Goal: Task Accomplishment & Management: Complete application form

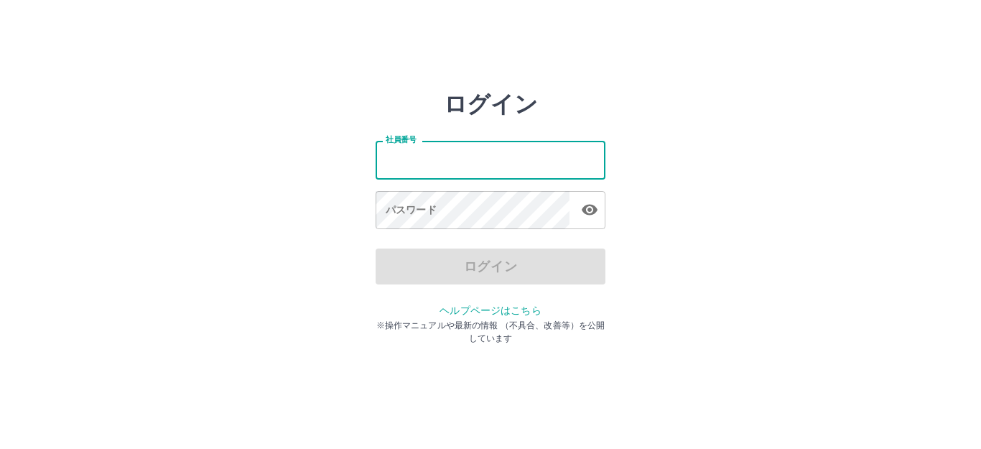
type input "*******"
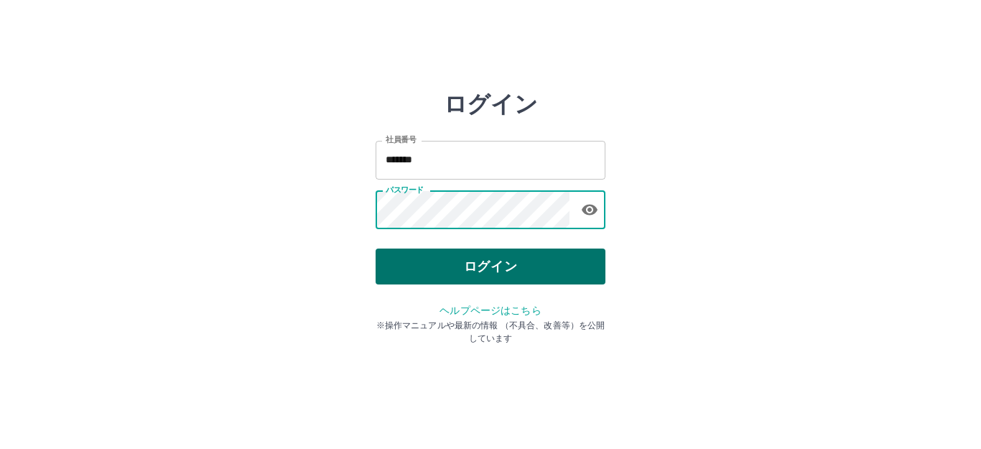
click at [465, 270] on button "ログイン" at bounding box center [491, 267] width 230 height 36
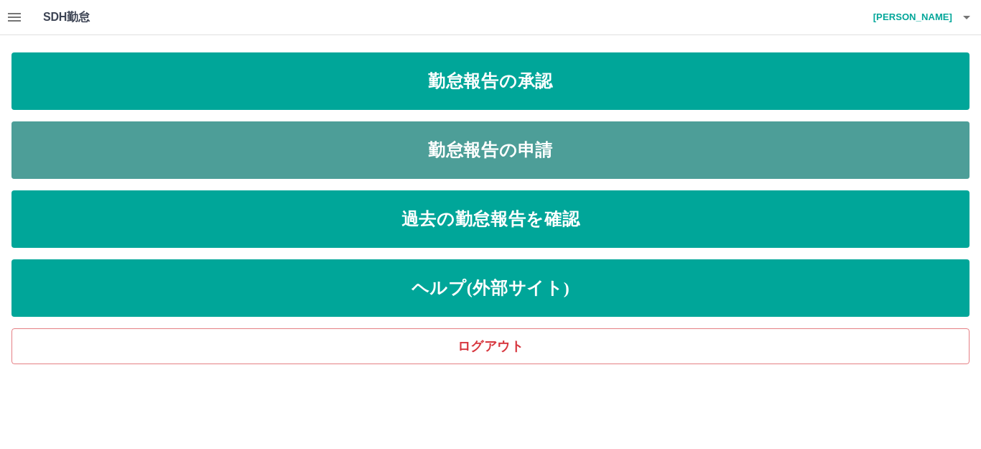
click at [518, 136] on link "勤怠報告の申請" at bounding box center [490, 149] width 958 height 57
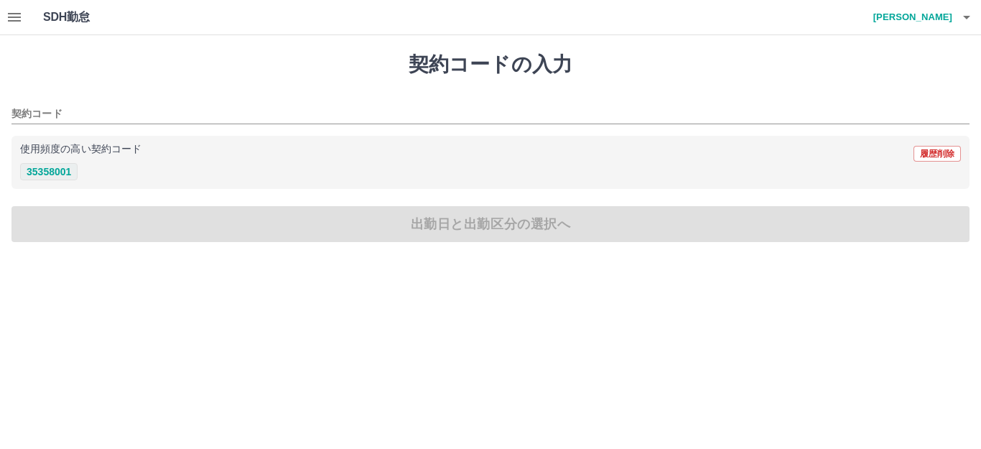
click at [62, 164] on button "35358001" at bounding box center [48, 171] width 57 height 17
type input "********"
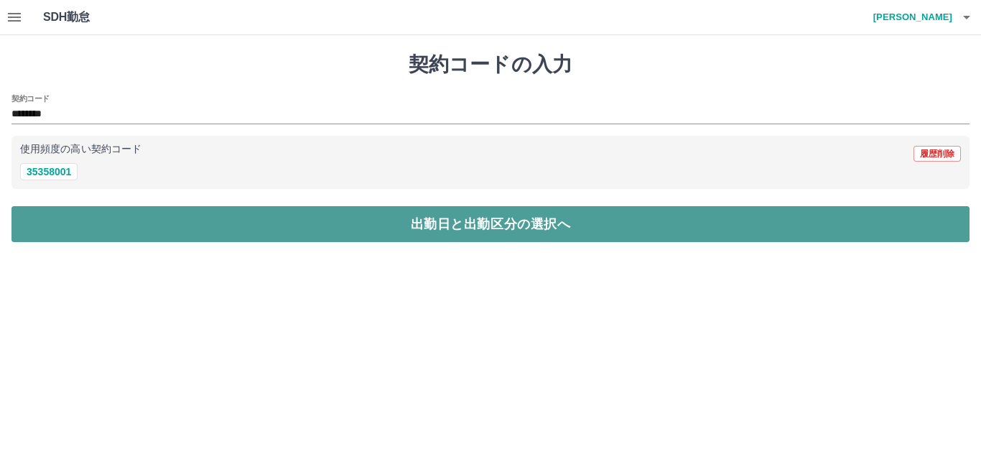
click at [60, 211] on button "出勤日と出勤区分の選択へ" at bounding box center [490, 224] width 958 height 36
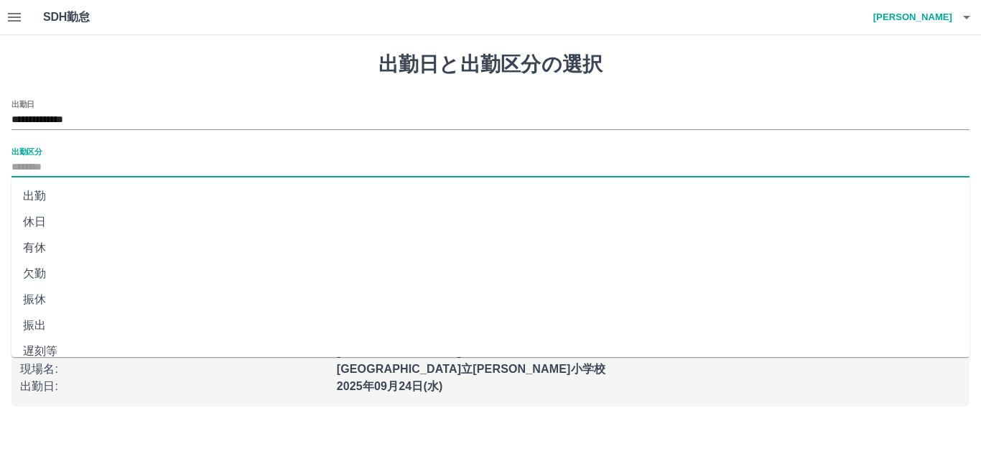
click at [85, 159] on input "出勤区分" at bounding box center [490, 168] width 958 height 18
click at [69, 200] on li "出勤" at bounding box center [490, 196] width 958 height 26
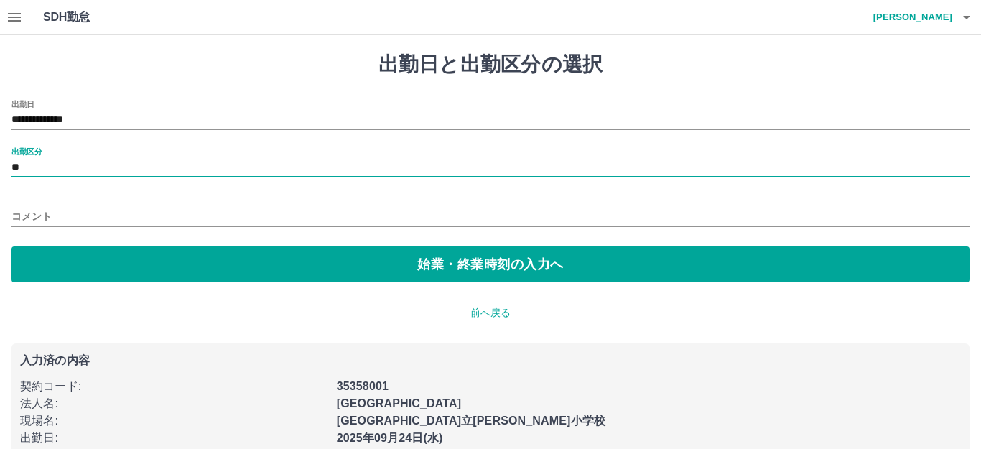
type input "**"
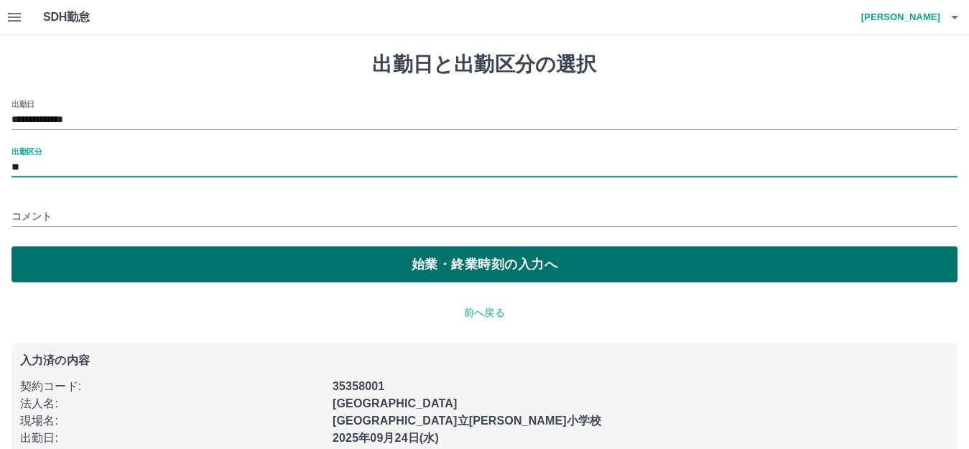
click at [63, 258] on button "始業・終業時刻の入力へ" at bounding box center [484, 264] width 946 height 36
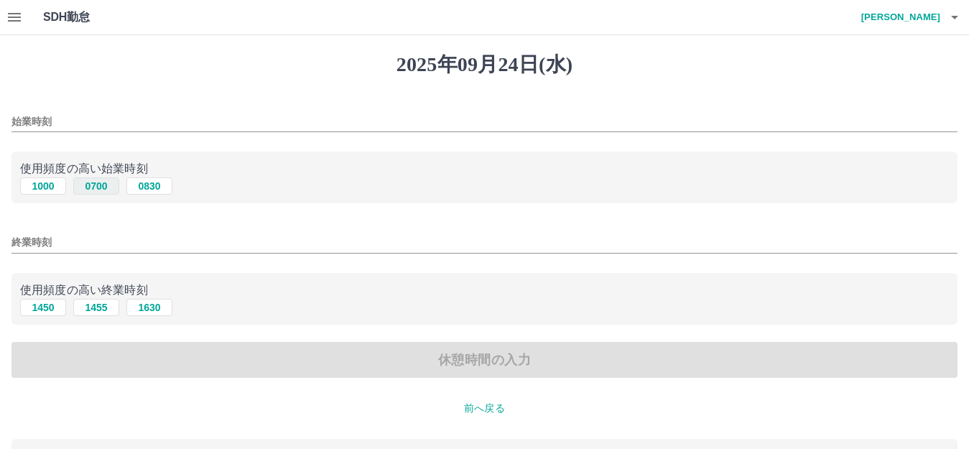
click at [100, 184] on button "0700" at bounding box center [96, 185] width 46 height 17
type input "****"
click at [89, 239] on input "終業時刻" at bounding box center [484, 242] width 946 height 21
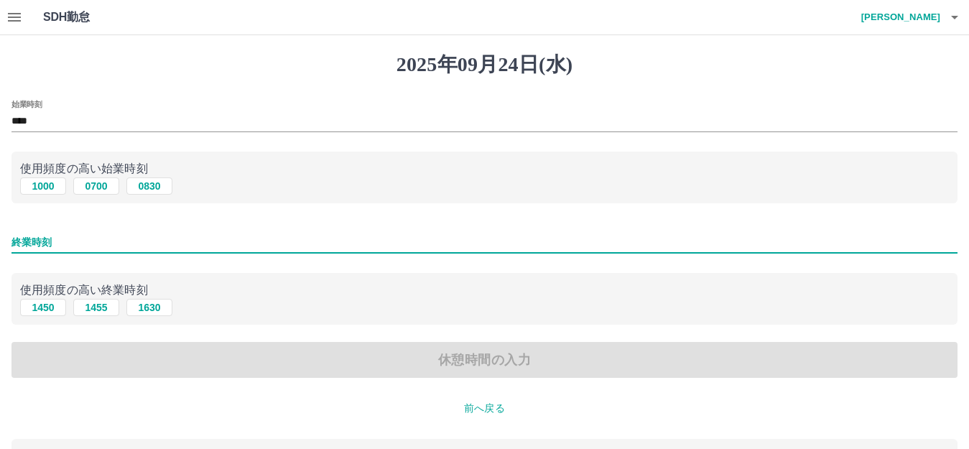
type input "****"
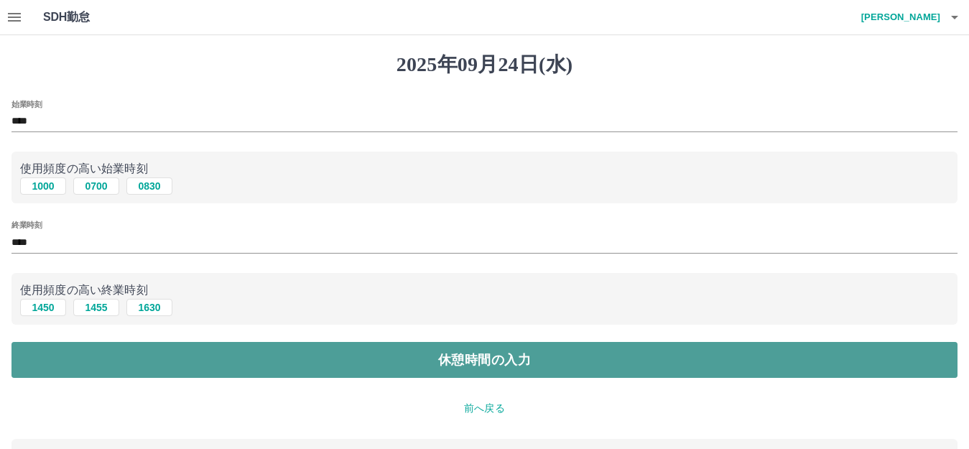
click at [113, 371] on button "休憩時間の入力" at bounding box center [484, 360] width 946 height 36
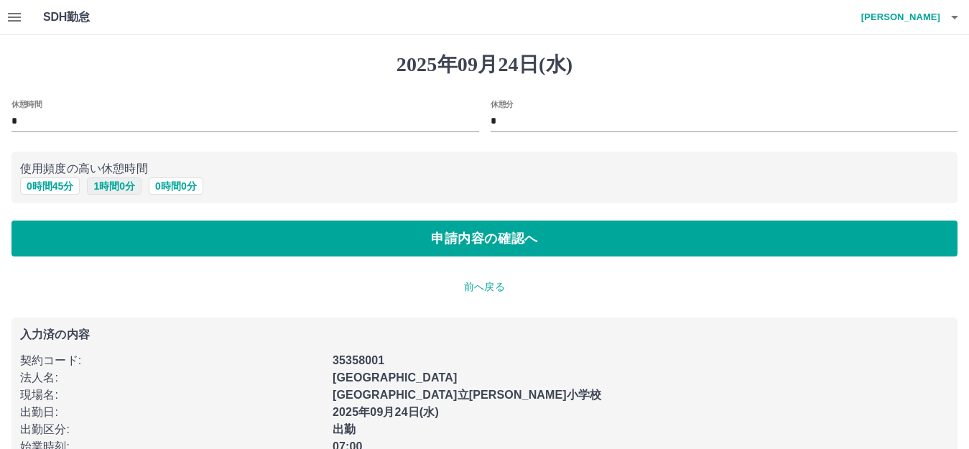
click at [126, 181] on button "1 時間 0 分" at bounding box center [114, 185] width 55 height 17
type input "*"
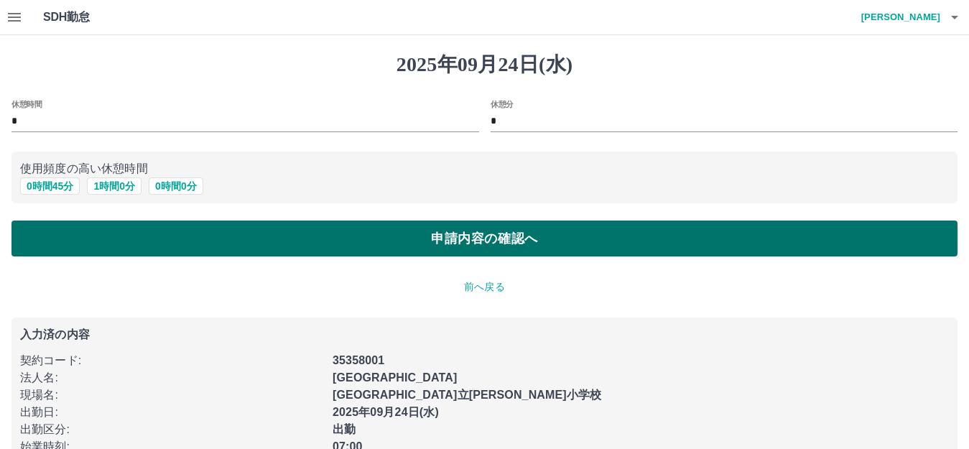
click at [116, 238] on button "申請内容の確認へ" at bounding box center [484, 239] width 946 height 36
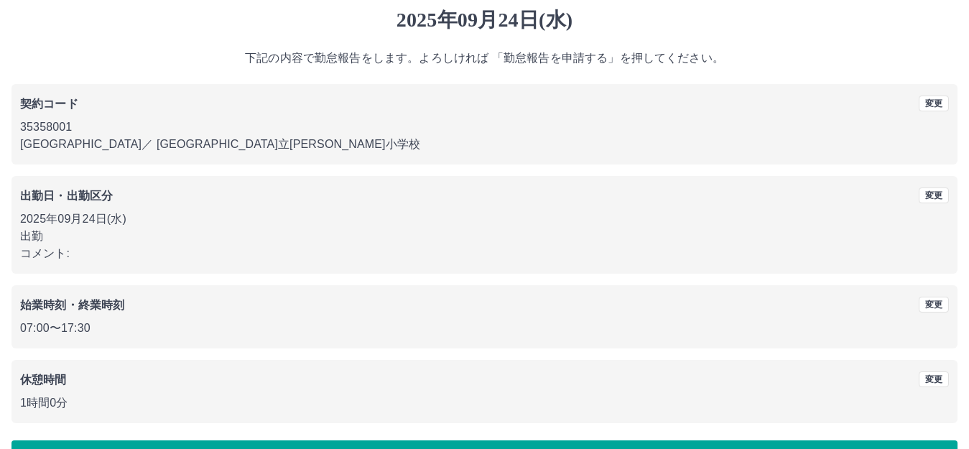
scroll to position [89, 0]
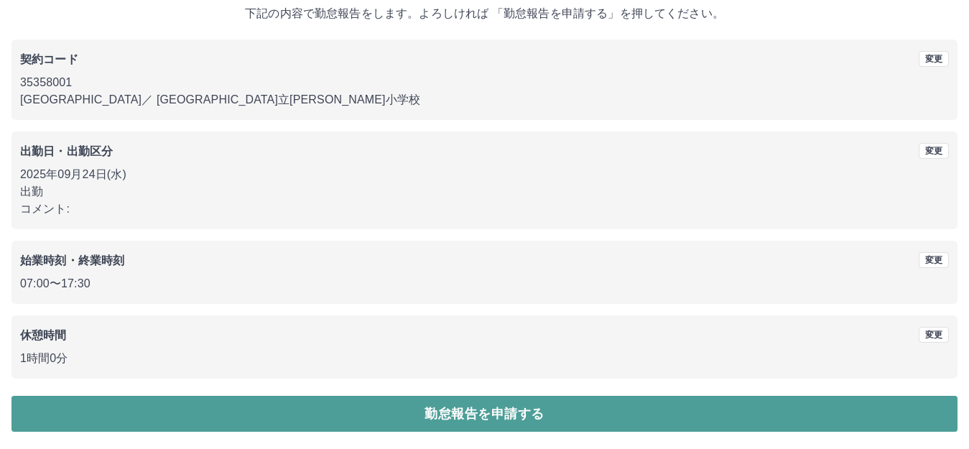
click at [100, 425] on button "勤怠報告を申請する" at bounding box center [484, 414] width 946 height 36
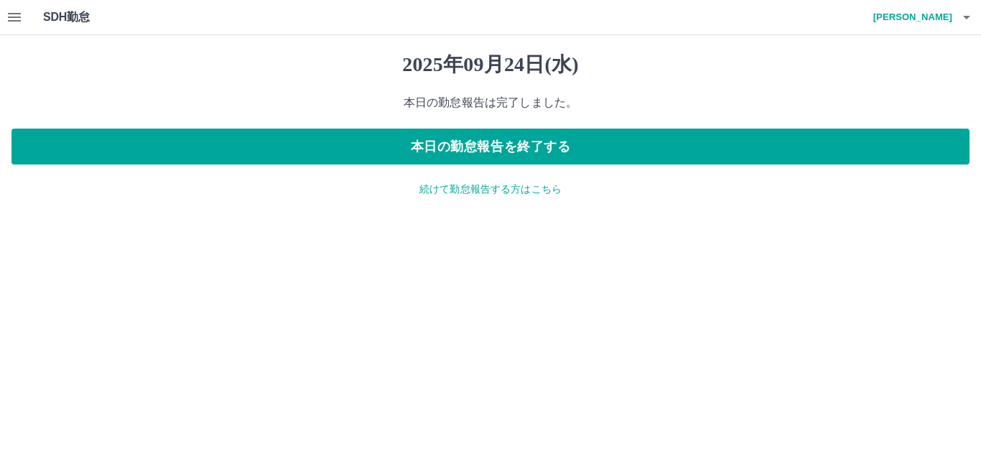
click at [467, 193] on p "続けて勤怠報告する方はこちら" at bounding box center [490, 189] width 958 height 15
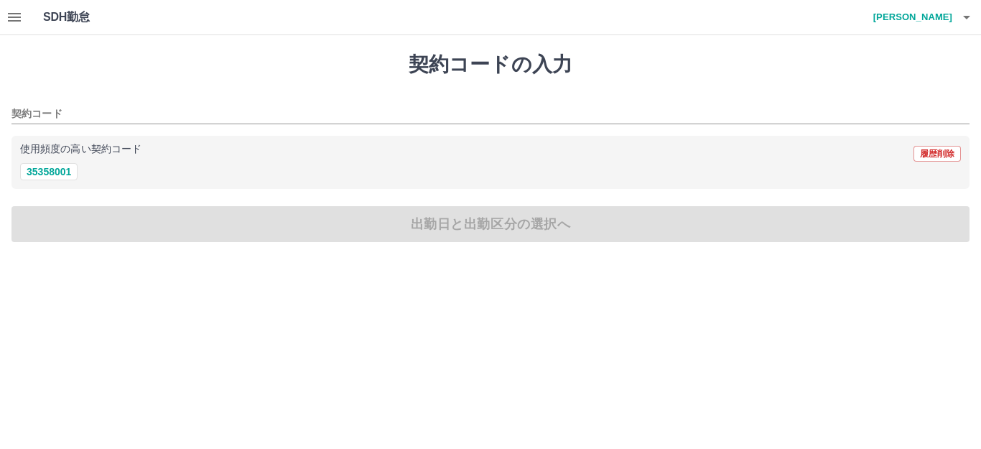
drag, startPoint x: 51, startPoint y: 163, endPoint x: 56, endPoint y: 195, distance: 32.0
click at [52, 163] on button "35358001" at bounding box center [48, 171] width 57 height 17
type input "********"
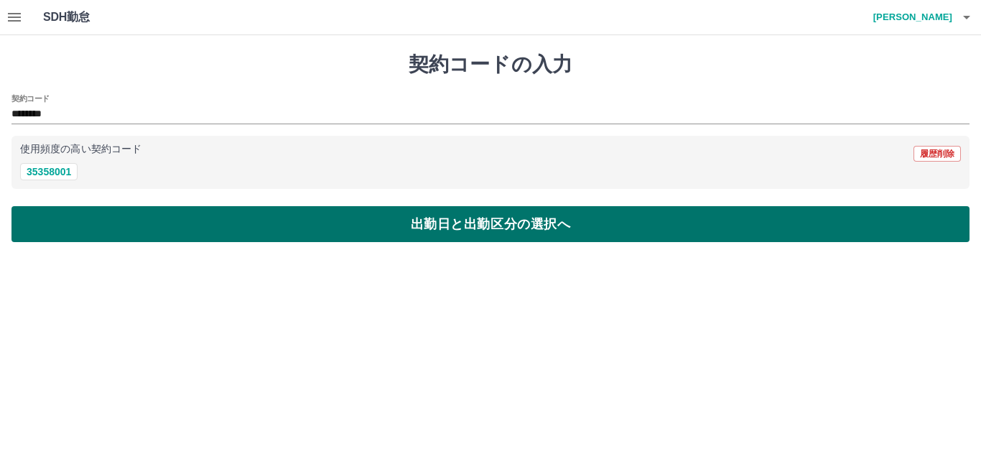
click at [56, 222] on button "出勤日と出勤区分の選択へ" at bounding box center [490, 224] width 958 height 36
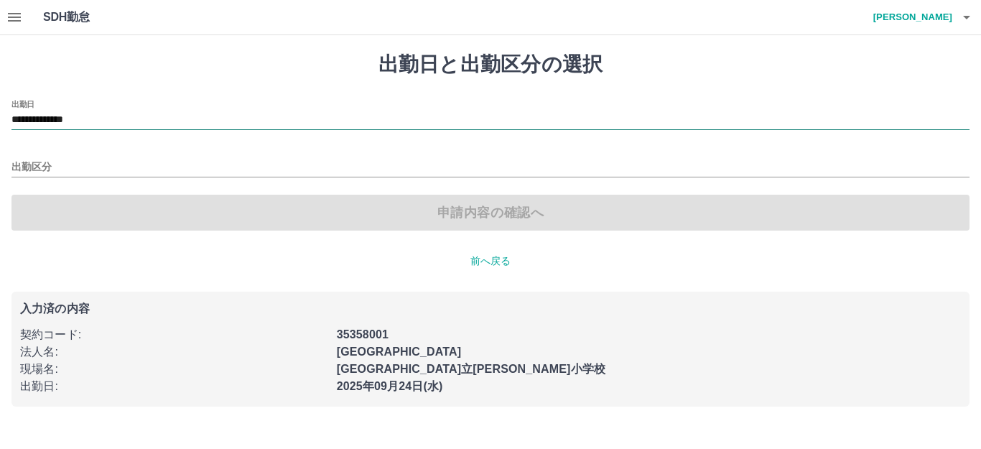
click at [125, 123] on input "**********" at bounding box center [490, 120] width 958 height 18
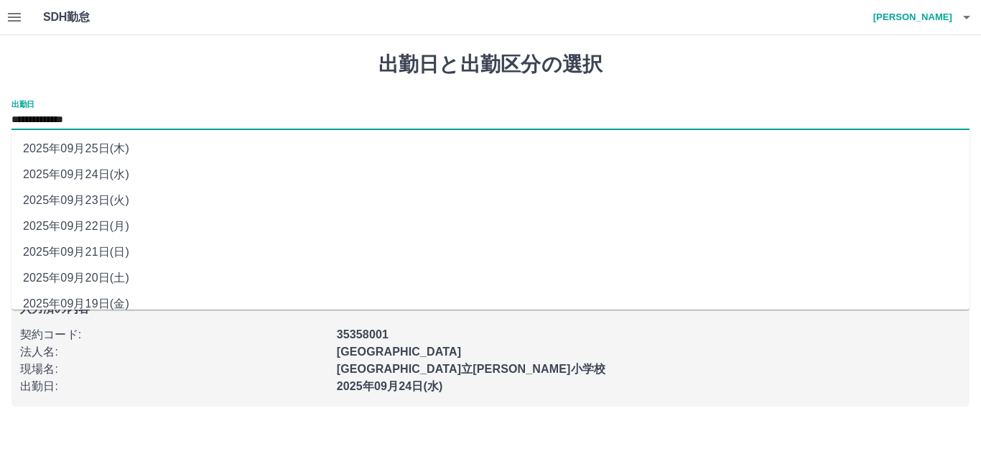
click at [110, 203] on li "2025年09月23日(火)" at bounding box center [490, 200] width 958 height 26
type input "**********"
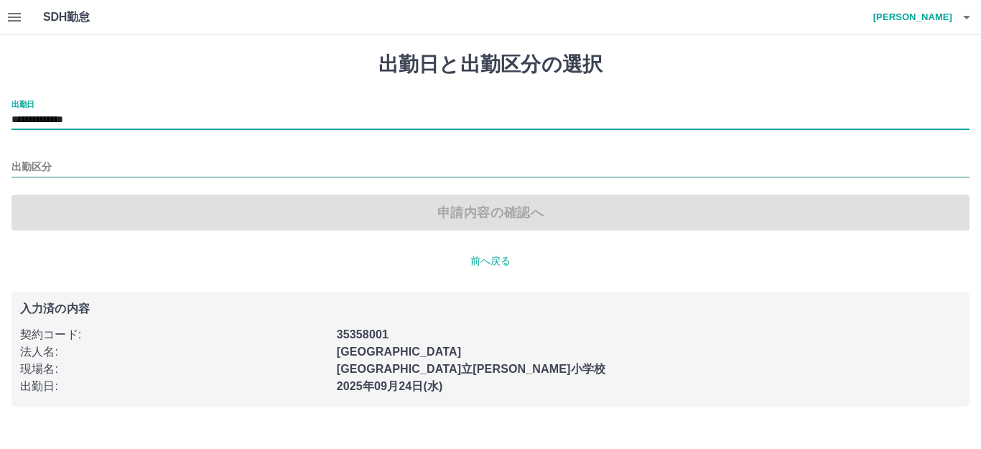
click at [75, 162] on input "出勤区分" at bounding box center [490, 168] width 958 height 18
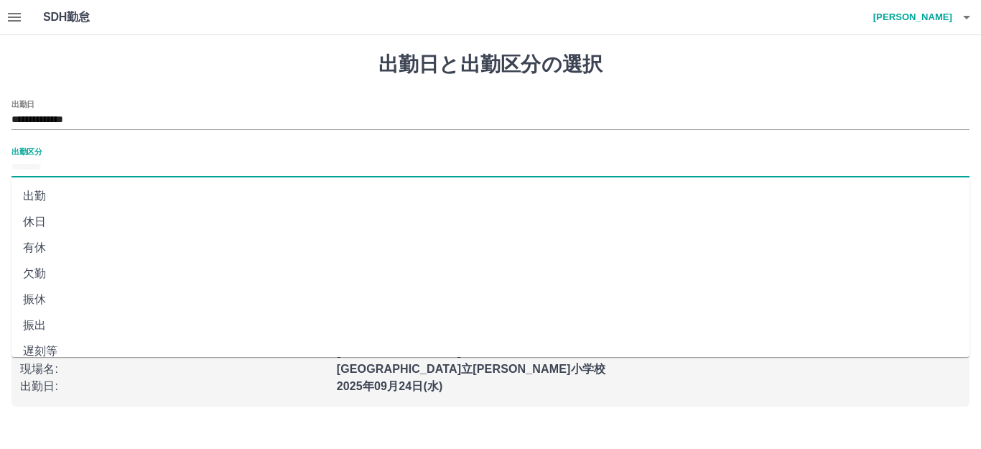
click at [62, 223] on li "休日" at bounding box center [490, 222] width 958 height 26
type input "**"
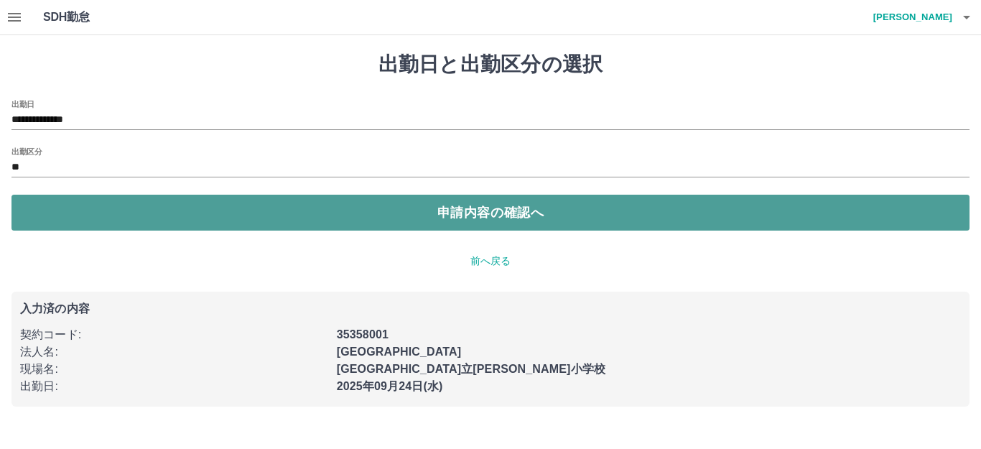
click at [80, 226] on button "申請内容の確認へ" at bounding box center [490, 213] width 958 height 36
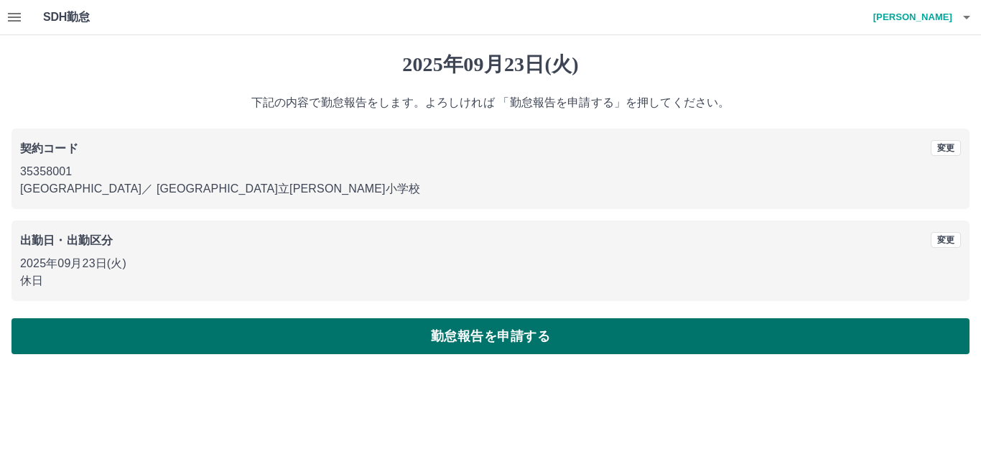
click at [52, 345] on button "勤怠報告を申請する" at bounding box center [490, 336] width 958 height 36
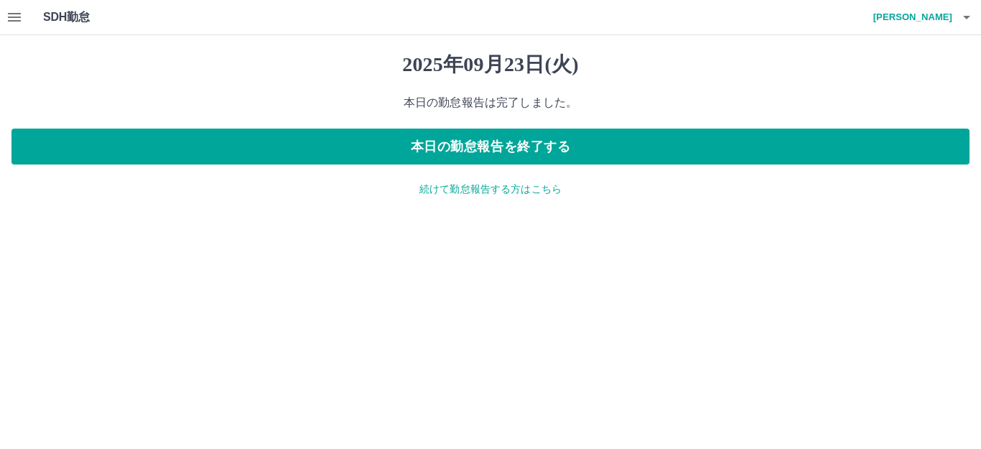
click at [911, 17] on h4 "[PERSON_NAME]" at bounding box center [909, 17] width 86 height 34
click at [670, 111] on div at bounding box center [490, 224] width 981 height 449
click at [11, 19] on icon "button" at bounding box center [14, 17] width 17 height 17
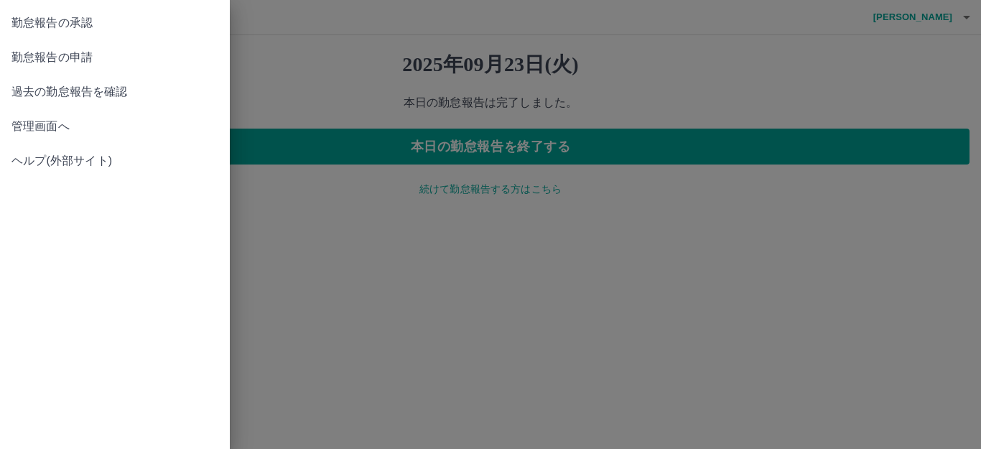
click at [120, 24] on span "勤怠報告の承認" at bounding box center [114, 22] width 207 height 17
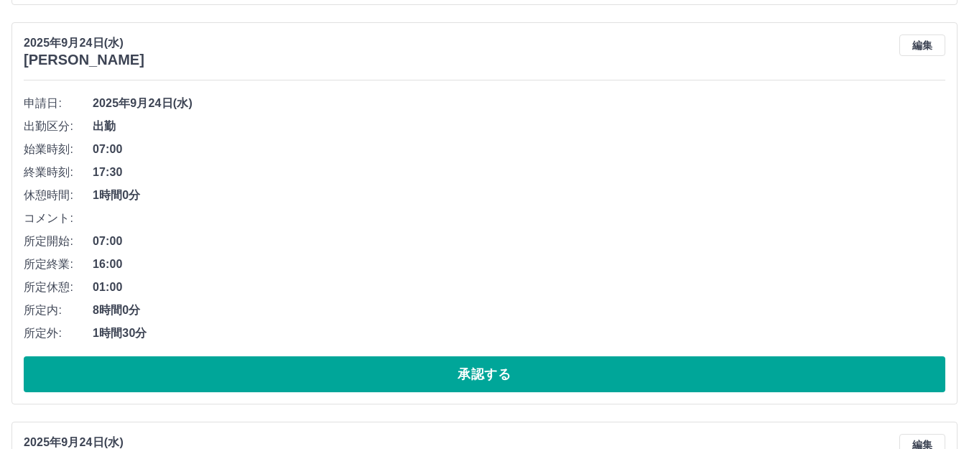
scroll to position [503, 0]
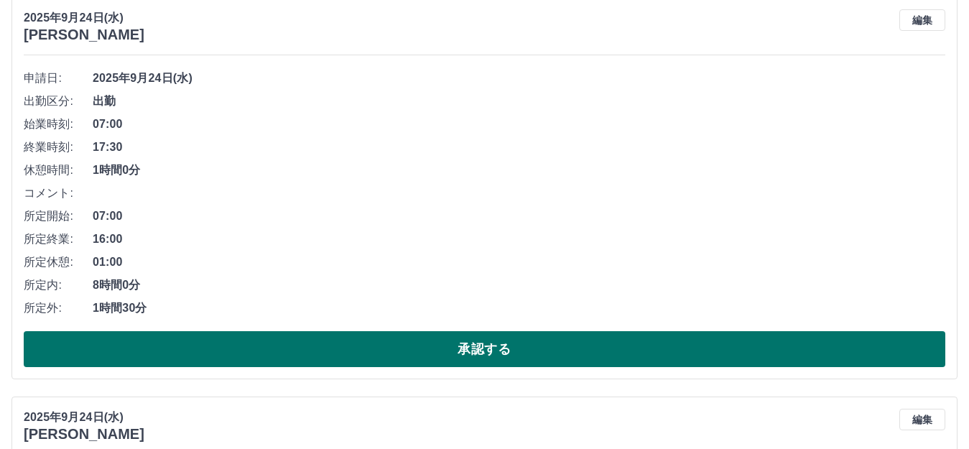
click at [190, 339] on button "承認する" at bounding box center [485, 349] width 922 height 36
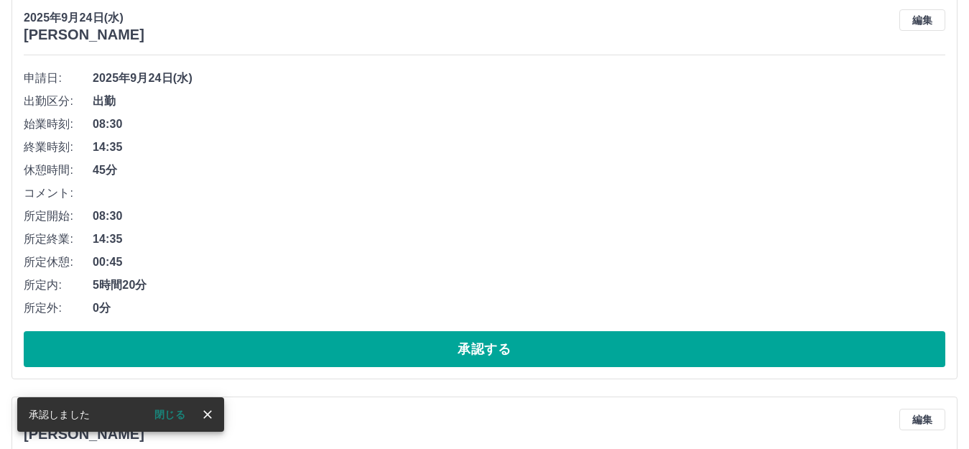
scroll to position [103, 0]
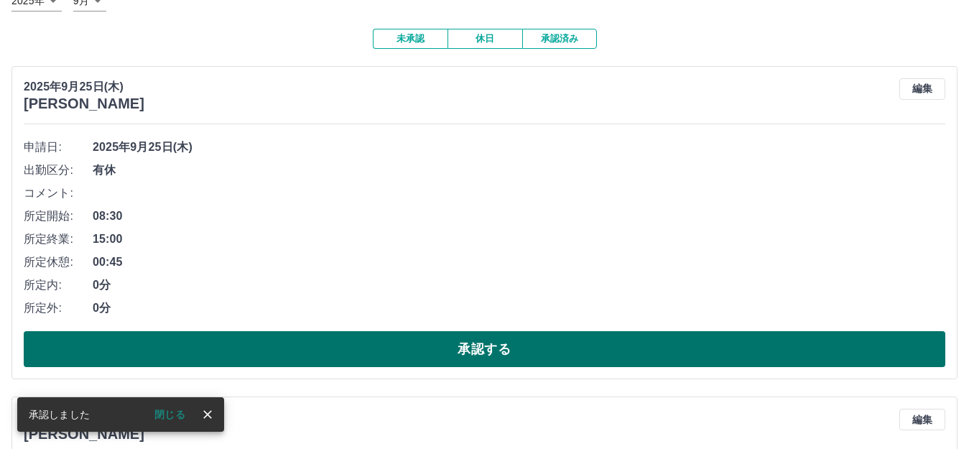
click at [201, 351] on button "承認する" at bounding box center [485, 349] width 922 height 36
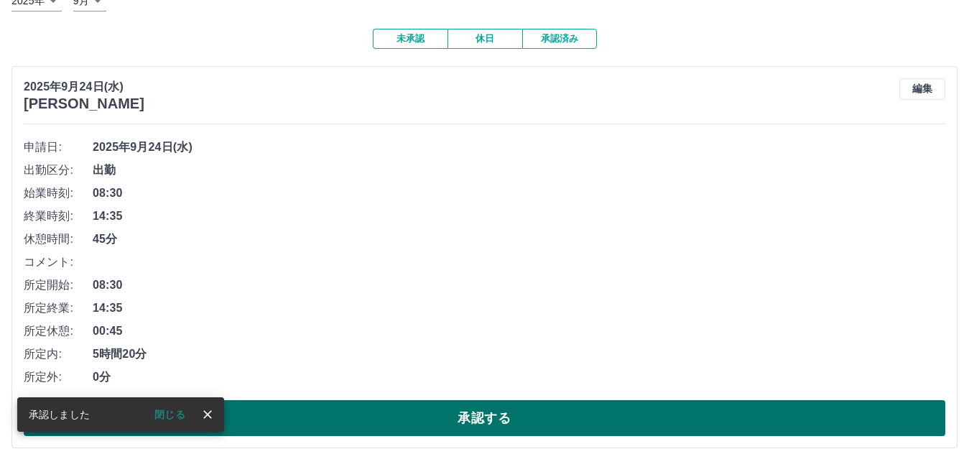
click at [315, 417] on button "承認する" at bounding box center [485, 418] width 922 height 36
click at [335, 432] on button "承認する" at bounding box center [485, 418] width 922 height 36
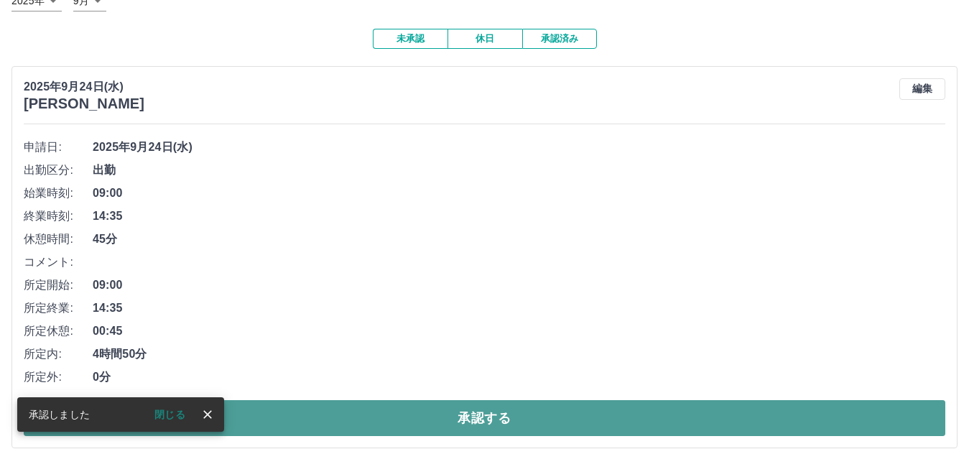
click at [340, 422] on button "承認する" at bounding box center [485, 418] width 922 height 36
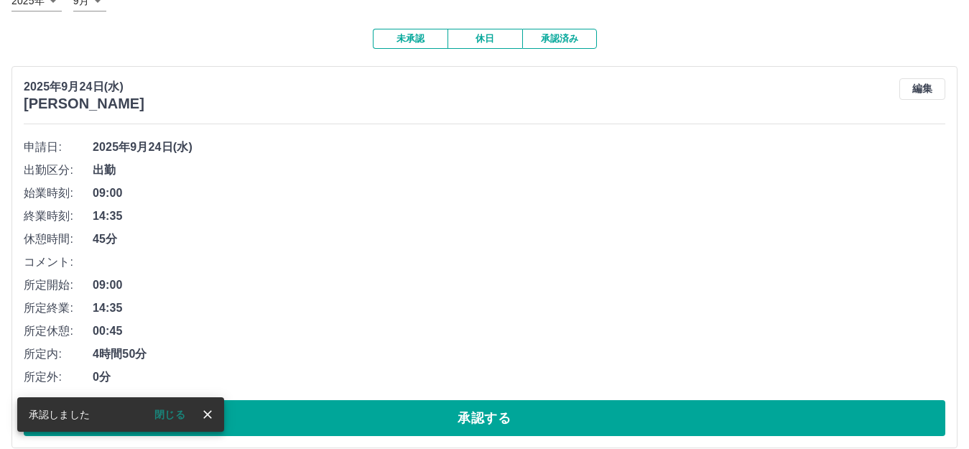
click at [341, 422] on button "承認する" at bounding box center [485, 418] width 922 height 36
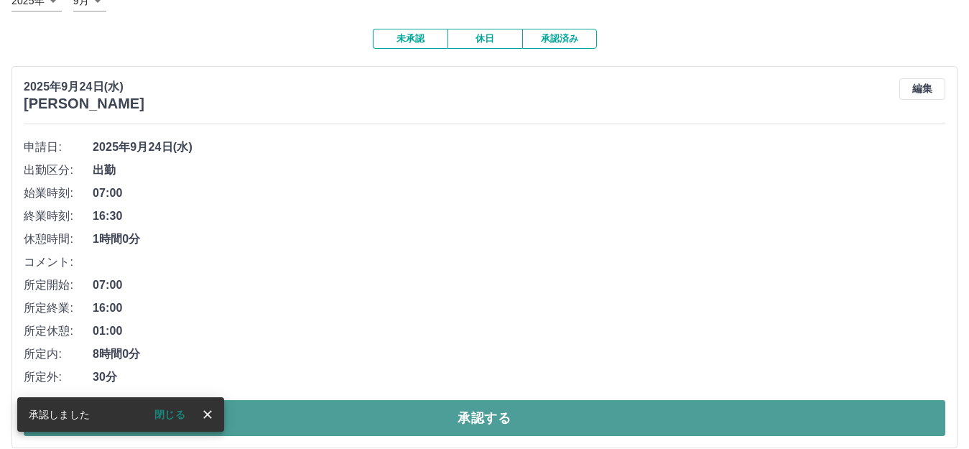
click at [340, 424] on button "承認する" at bounding box center [485, 418] width 922 height 36
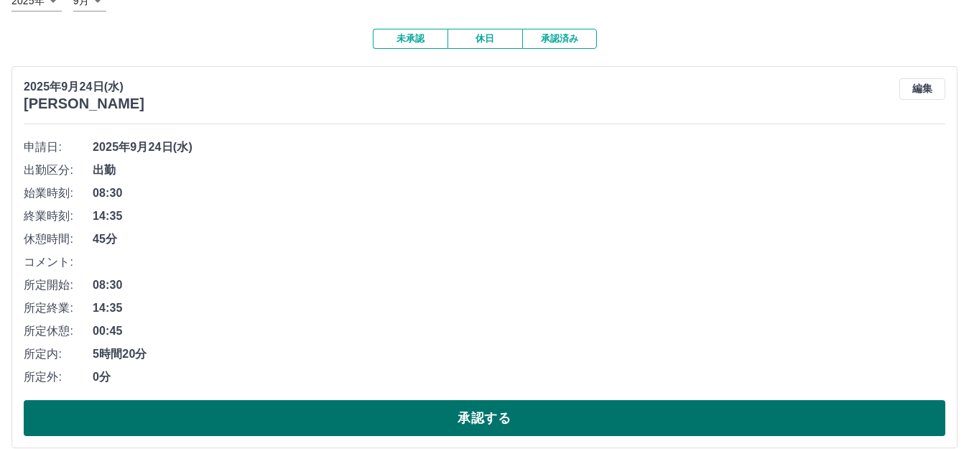
click at [358, 417] on button "承認する" at bounding box center [485, 418] width 922 height 36
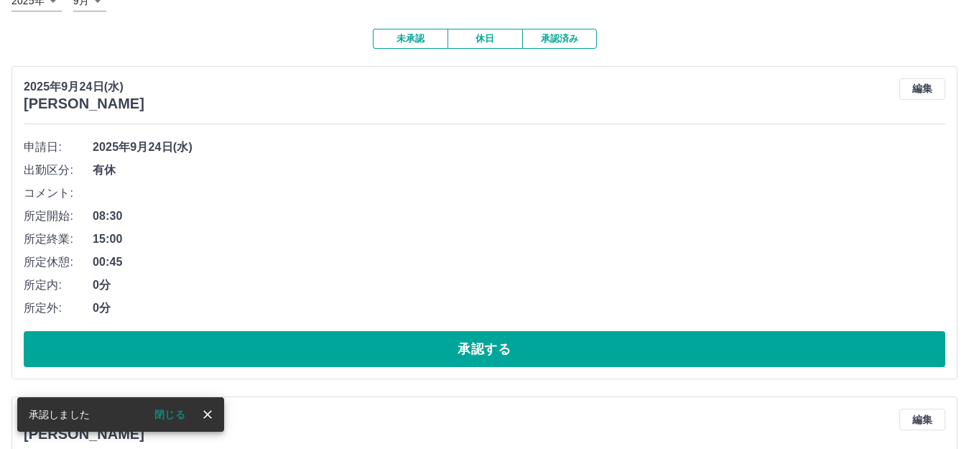
click at [367, 332] on div "申請日: [DATE] 出勤区分: 有休 コメント: 所定開始: 08:30 所定終業: 15:00 所定休憩: 00:45 所定内: 0分 所定外: 0分 …" at bounding box center [485, 251] width 922 height 231
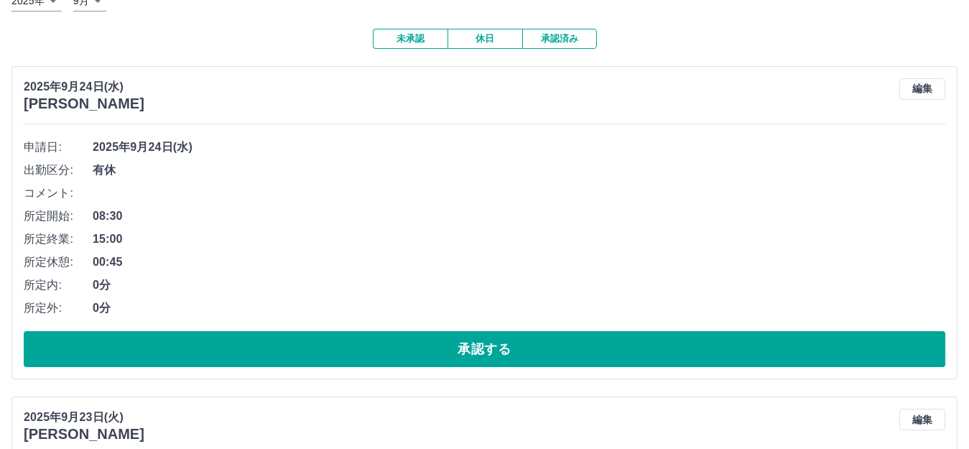
click at [366, 348] on button "承認する" at bounding box center [485, 349] width 922 height 36
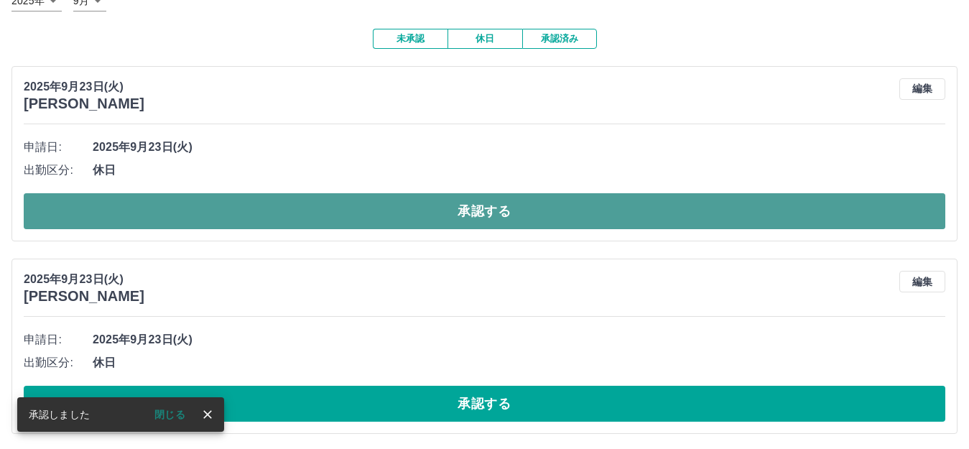
click at [370, 219] on button "承認する" at bounding box center [485, 211] width 922 height 36
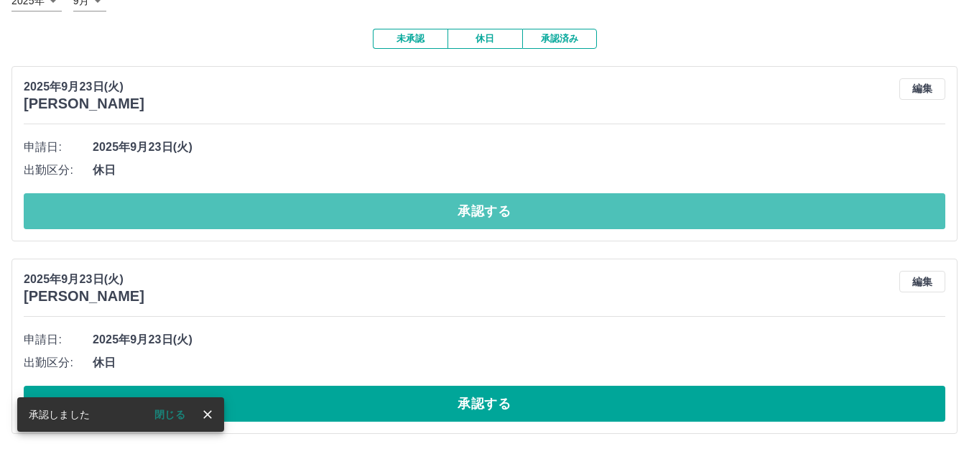
click at [370, 219] on button "承認する" at bounding box center [485, 211] width 922 height 36
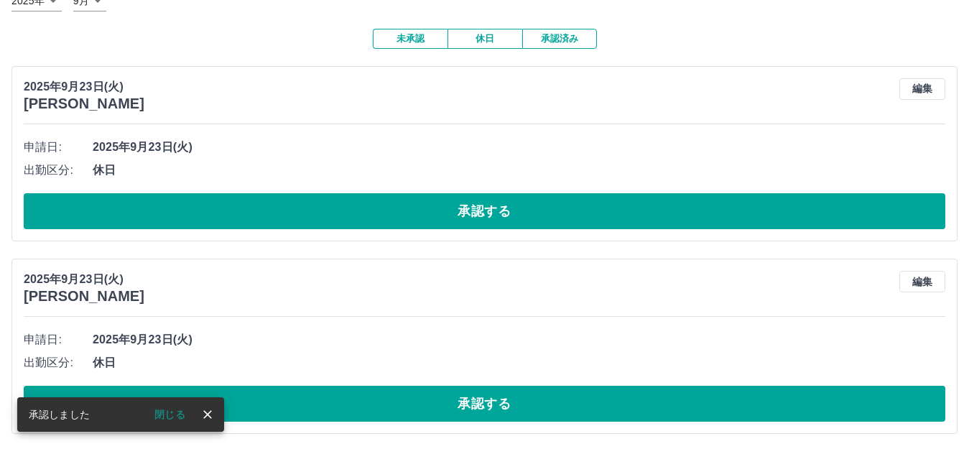
click at [370, 219] on button "承認する" at bounding box center [485, 211] width 922 height 36
click at [370, 220] on button "承認する" at bounding box center [485, 211] width 922 height 36
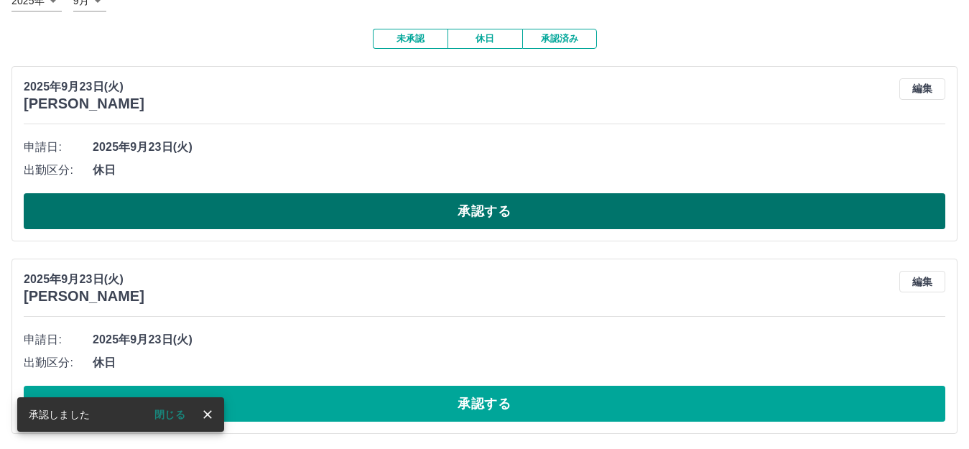
click at [370, 222] on button "承認する" at bounding box center [485, 211] width 922 height 36
click at [389, 206] on button "承認する" at bounding box center [485, 211] width 922 height 36
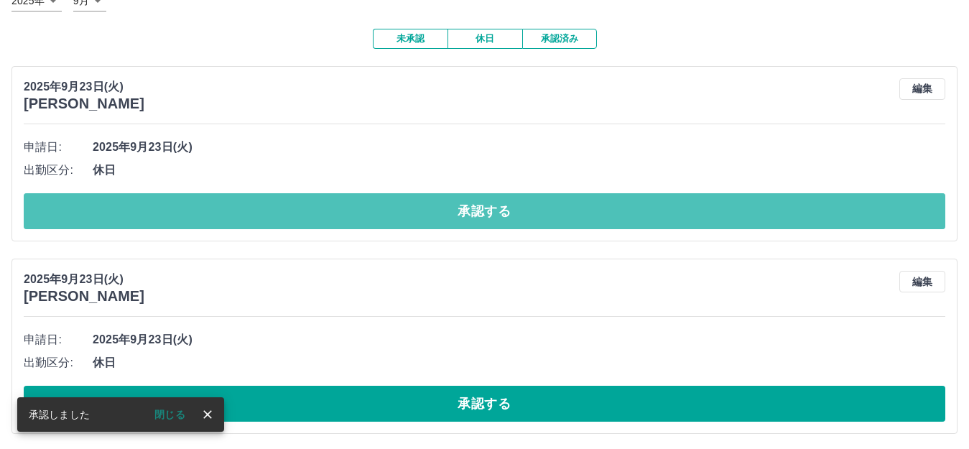
click at [390, 206] on button "承認する" at bounding box center [485, 211] width 922 height 36
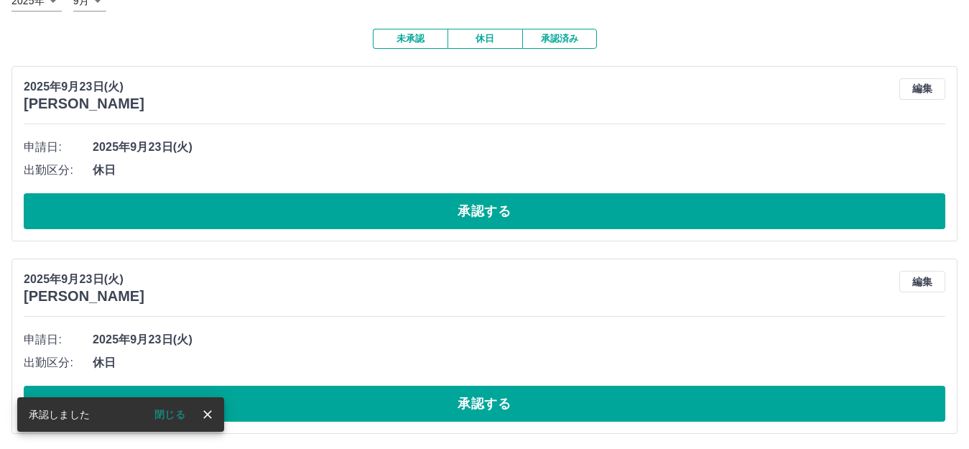
click at [391, 203] on button "承認する" at bounding box center [485, 211] width 922 height 36
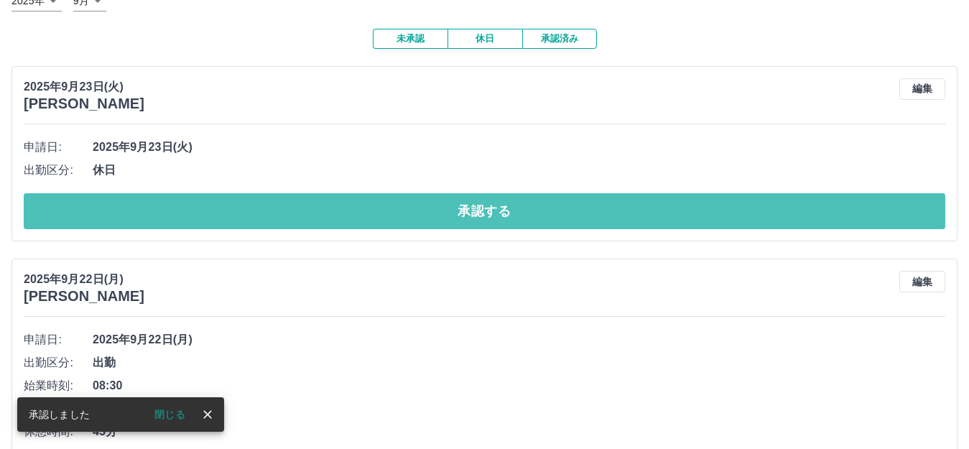
click at [391, 204] on button "承認する" at bounding box center [485, 211] width 922 height 36
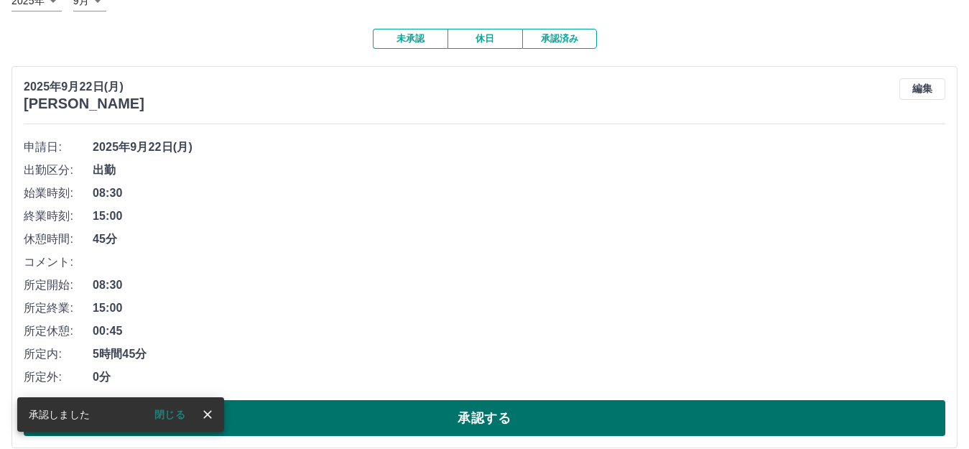
click at [374, 427] on button "承認する" at bounding box center [485, 418] width 922 height 36
click at [363, 418] on button "承認する" at bounding box center [485, 418] width 922 height 36
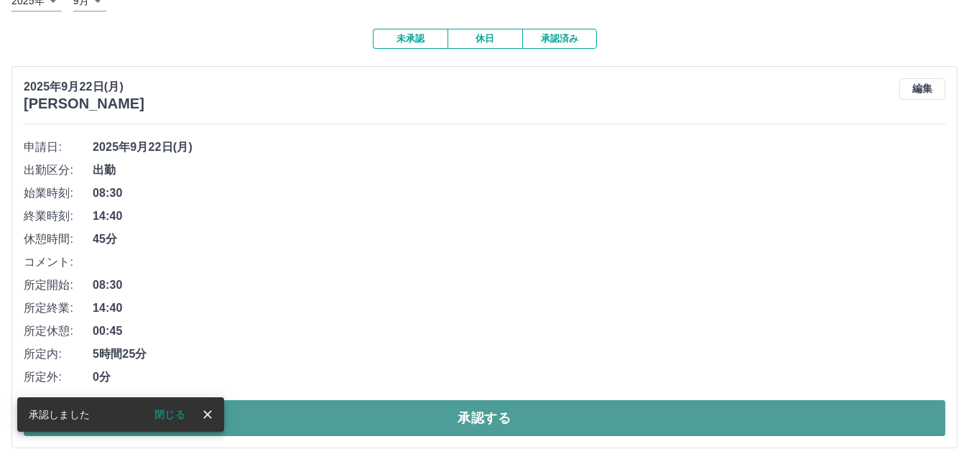
click at [368, 417] on button "承認する" at bounding box center [485, 418] width 922 height 36
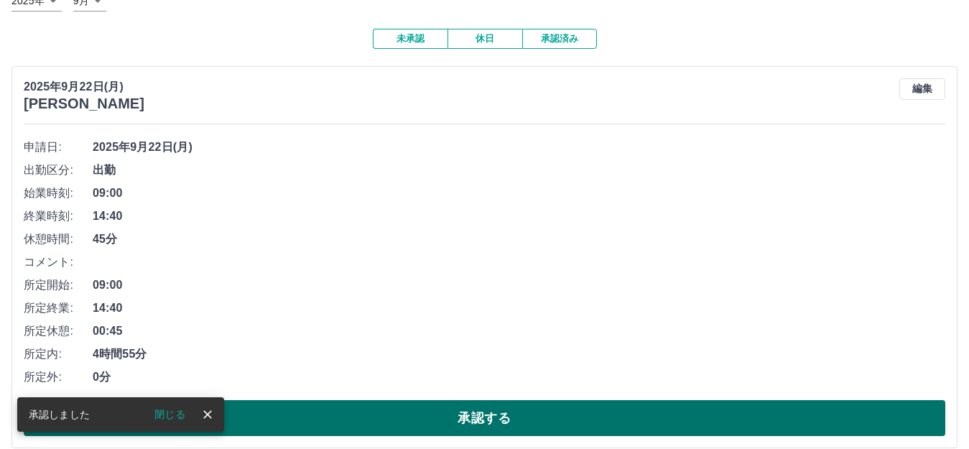
click at [369, 417] on button "承認する" at bounding box center [485, 418] width 922 height 36
click at [369, 418] on button "承認する" at bounding box center [485, 418] width 922 height 36
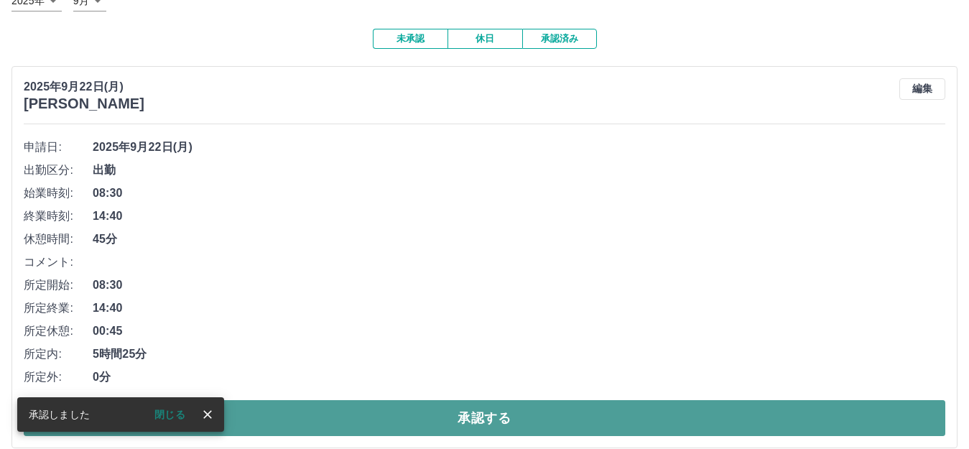
click at [369, 419] on button "承認する" at bounding box center [485, 418] width 922 height 36
click at [374, 414] on button "承認する" at bounding box center [485, 418] width 922 height 36
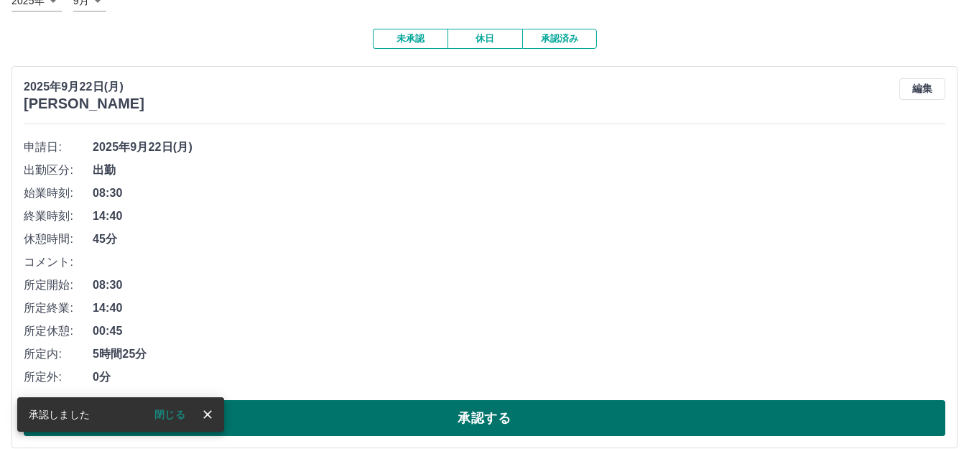
click at [372, 418] on button "承認する" at bounding box center [485, 418] width 922 height 36
click at [372, 420] on button "承認する" at bounding box center [485, 418] width 922 height 36
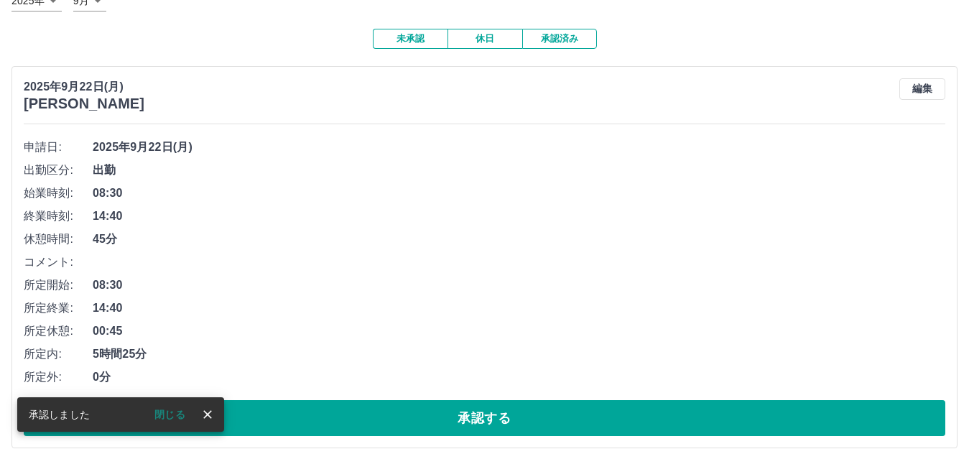
click at [371, 422] on button "承認する" at bounding box center [485, 418] width 922 height 36
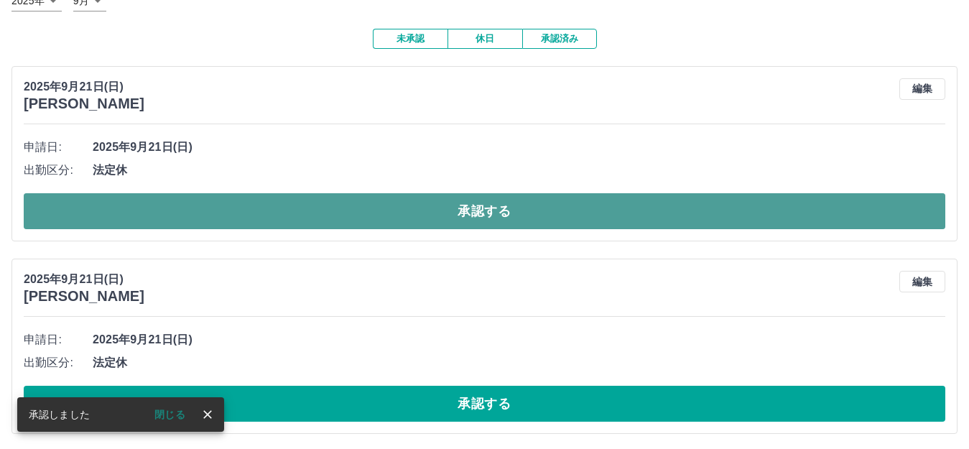
click at [396, 221] on button "承認する" at bounding box center [485, 211] width 922 height 36
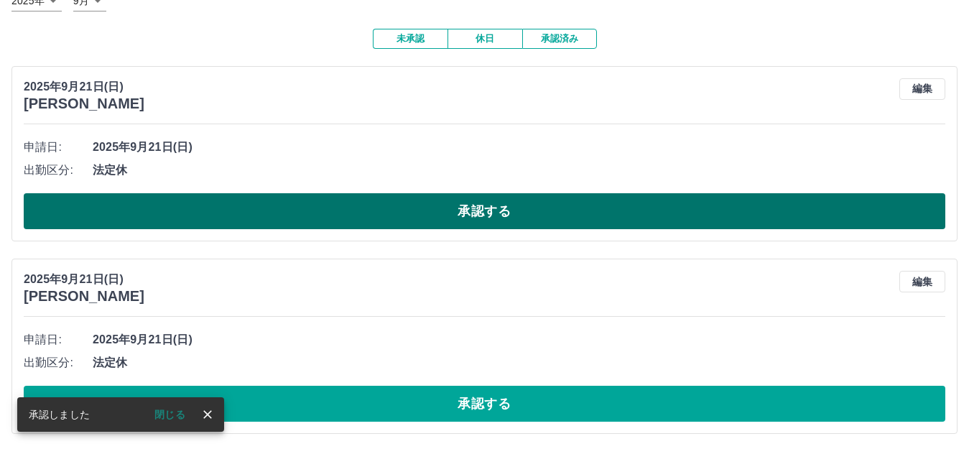
click at [394, 218] on button "承認する" at bounding box center [485, 211] width 922 height 36
click at [495, 213] on button "承認する" at bounding box center [485, 211] width 922 height 36
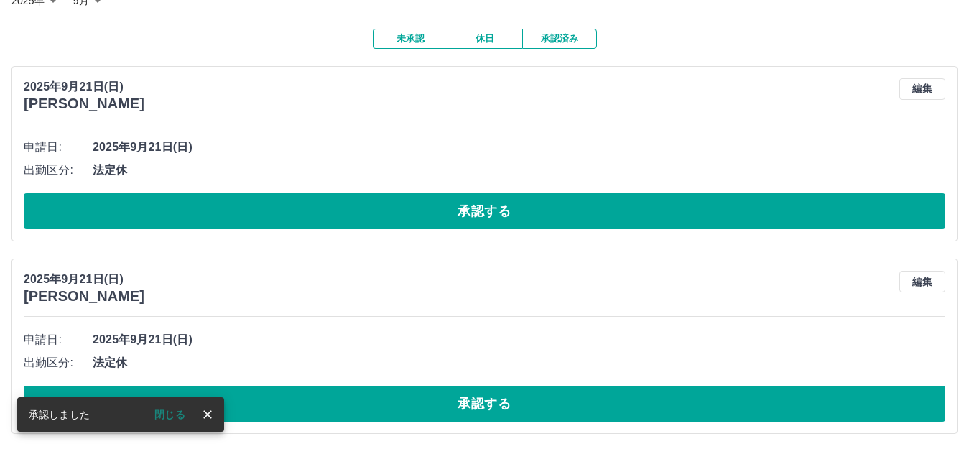
click at [495, 213] on button "承認する" at bounding box center [485, 211] width 922 height 36
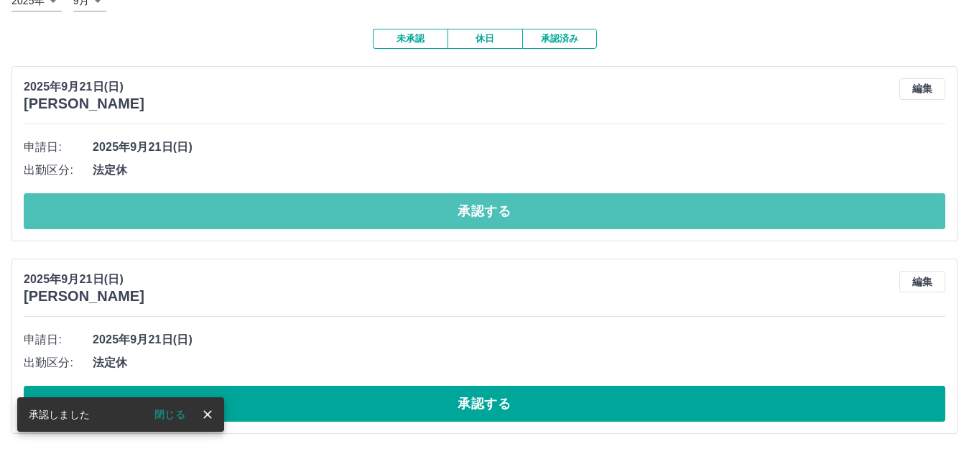
click at [494, 213] on button "承認する" at bounding box center [485, 211] width 922 height 36
click at [493, 215] on button "承認する" at bounding box center [485, 211] width 922 height 36
click at [492, 217] on button "承認する" at bounding box center [485, 211] width 922 height 36
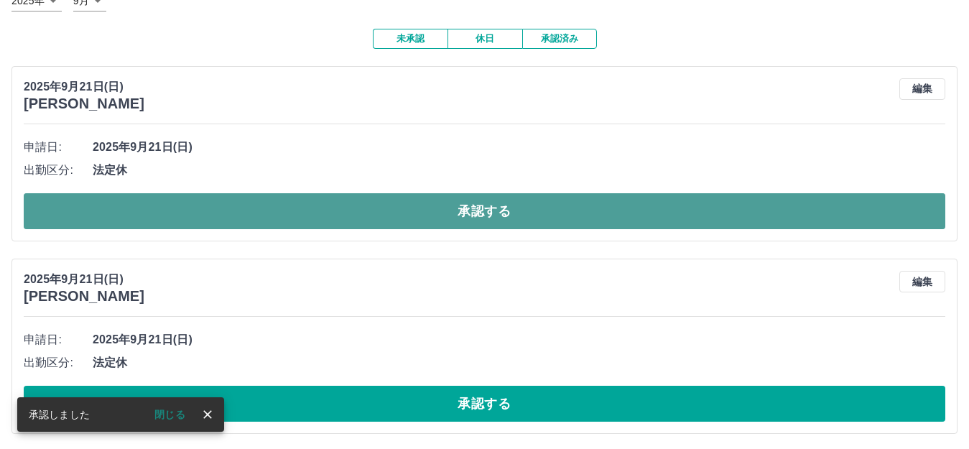
click at [493, 215] on button "承認する" at bounding box center [485, 211] width 922 height 36
click at [490, 219] on button "承認する" at bounding box center [485, 211] width 922 height 36
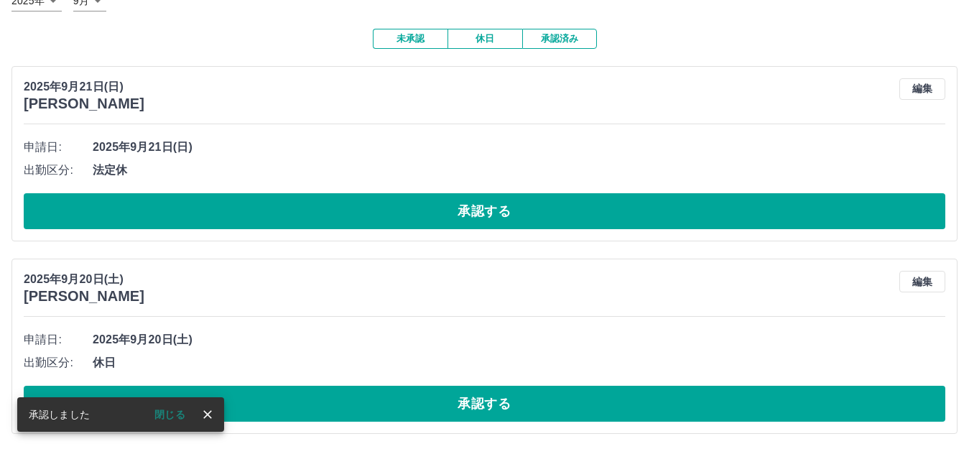
click at [488, 219] on button "承認する" at bounding box center [485, 211] width 922 height 36
click at [487, 220] on button "承認する" at bounding box center [485, 211] width 922 height 36
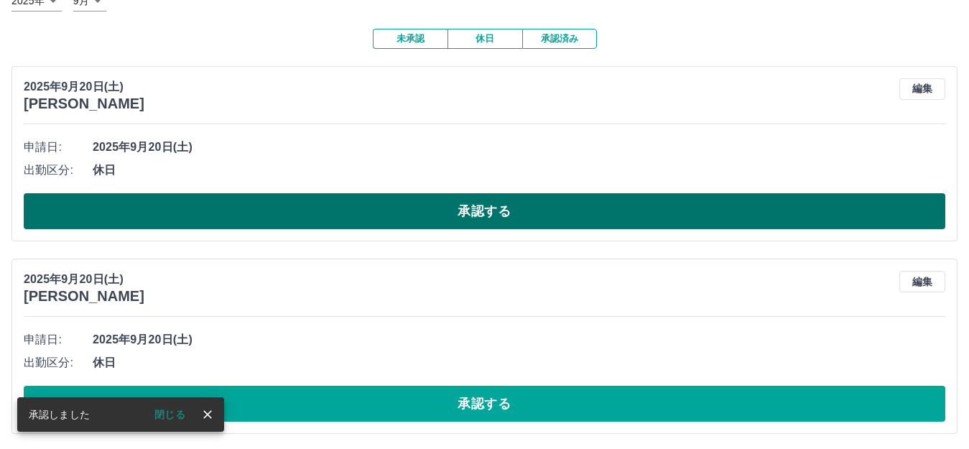
click at [481, 210] on button "承認する" at bounding box center [485, 211] width 922 height 36
click at [492, 211] on button "承認する" at bounding box center [485, 211] width 922 height 36
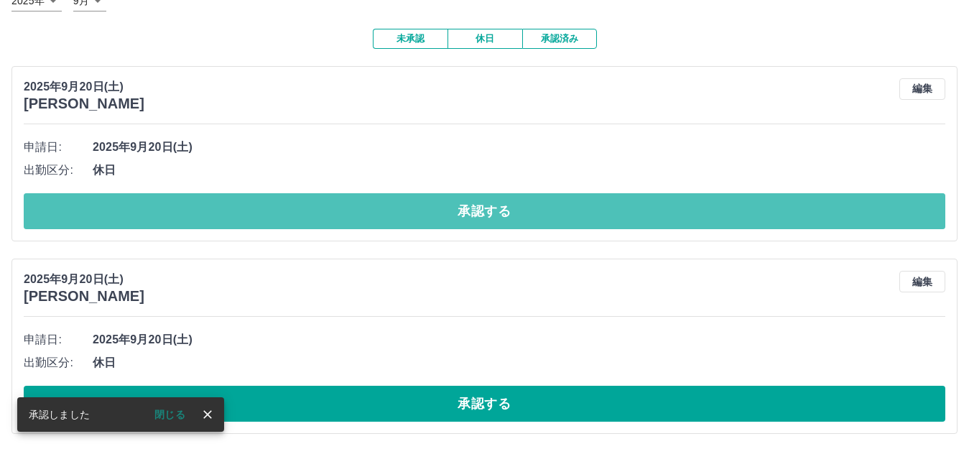
click at [491, 214] on button "承認する" at bounding box center [485, 211] width 922 height 36
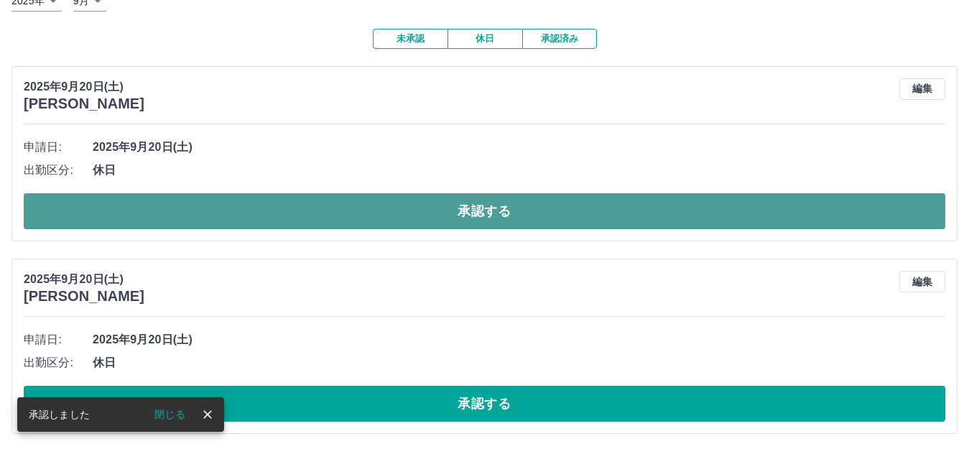
click at [491, 215] on button "承認する" at bounding box center [485, 211] width 922 height 36
click at [488, 216] on button "承認する" at bounding box center [485, 211] width 922 height 36
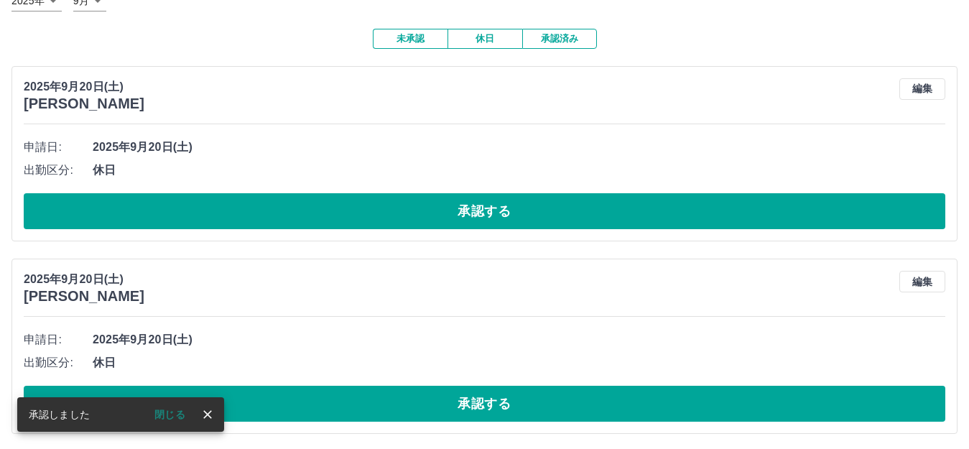
click at [442, 206] on button "承認する" at bounding box center [485, 211] width 922 height 36
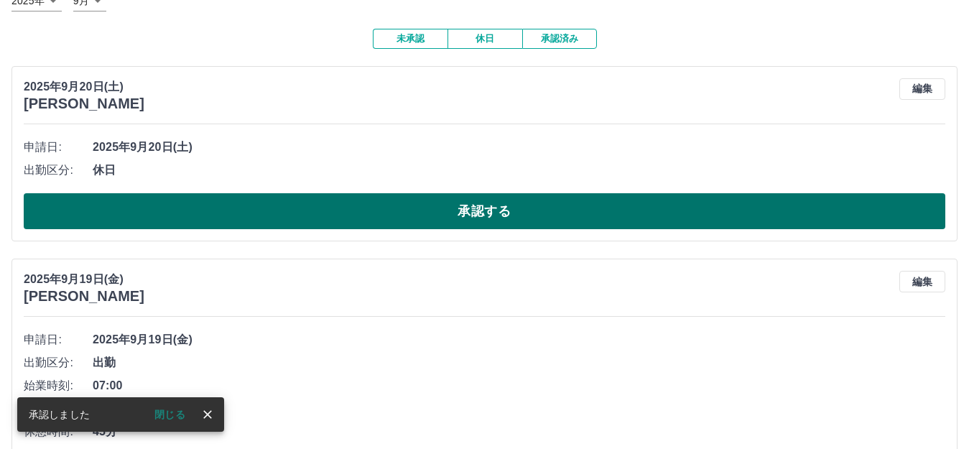
click at [438, 211] on button "承認する" at bounding box center [485, 211] width 922 height 36
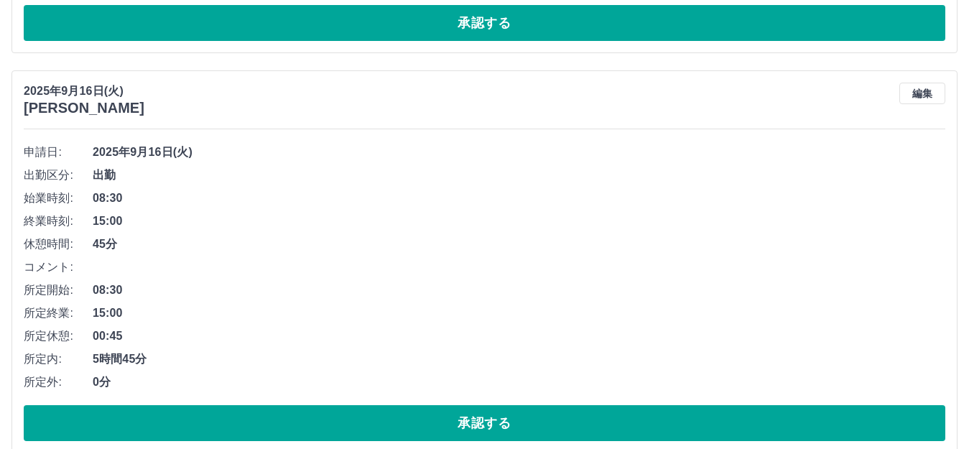
scroll to position [4503, 0]
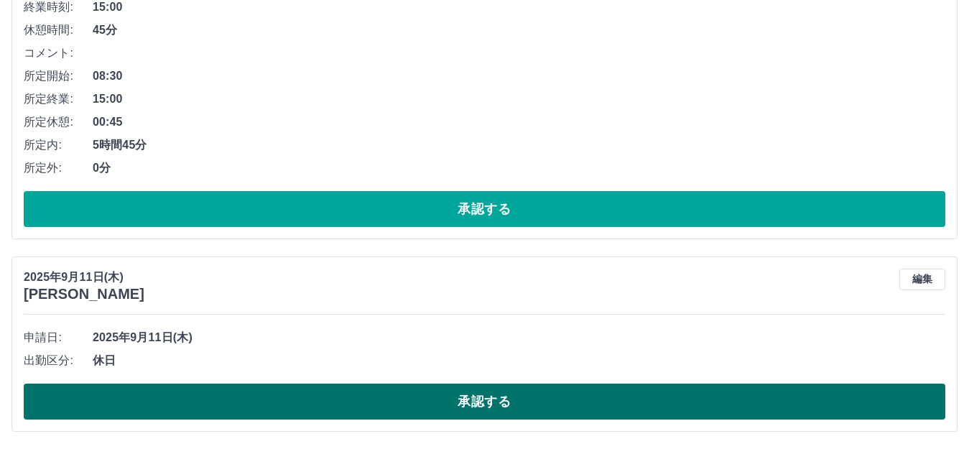
click at [253, 401] on button "承認する" at bounding box center [485, 402] width 922 height 36
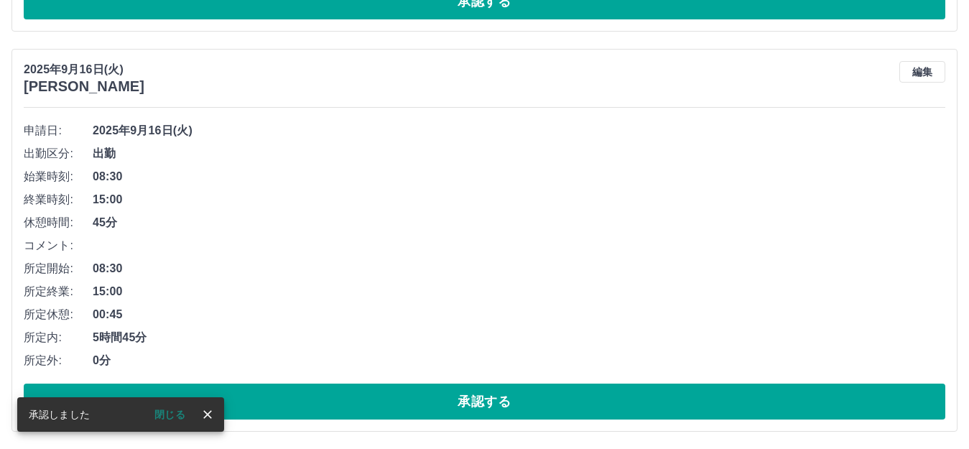
scroll to position [4311, 0]
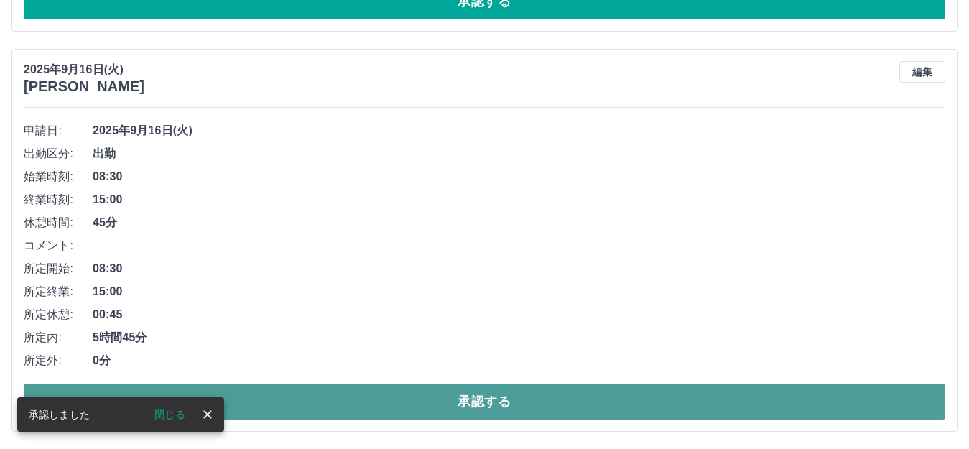
click at [295, 405] on button "承認する" at bounding box center [485, 402] width 922 height 36
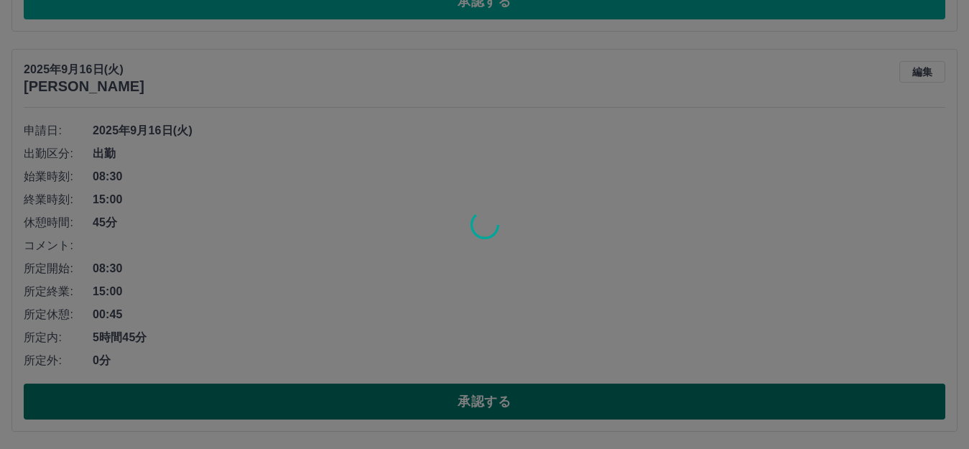
scroll to position [3911, 0]
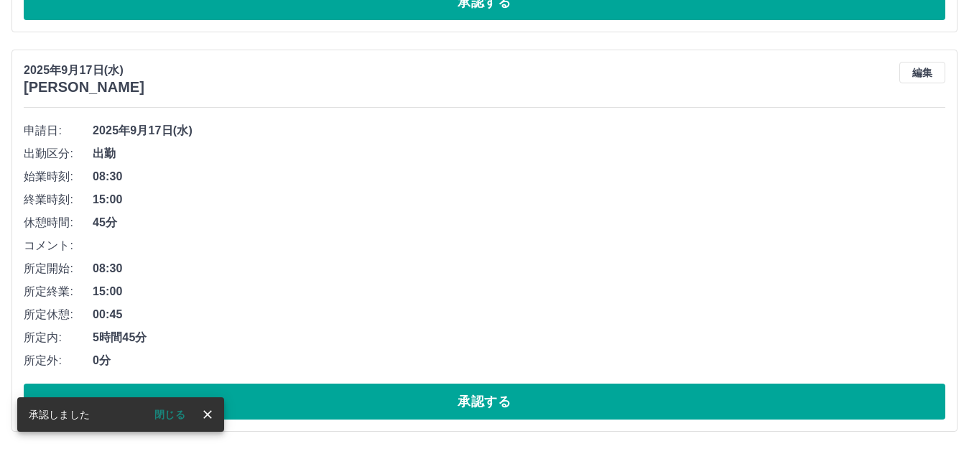
click at [295, 405] on button "承認する" at bounding box center [485, 402] width 922 height 36
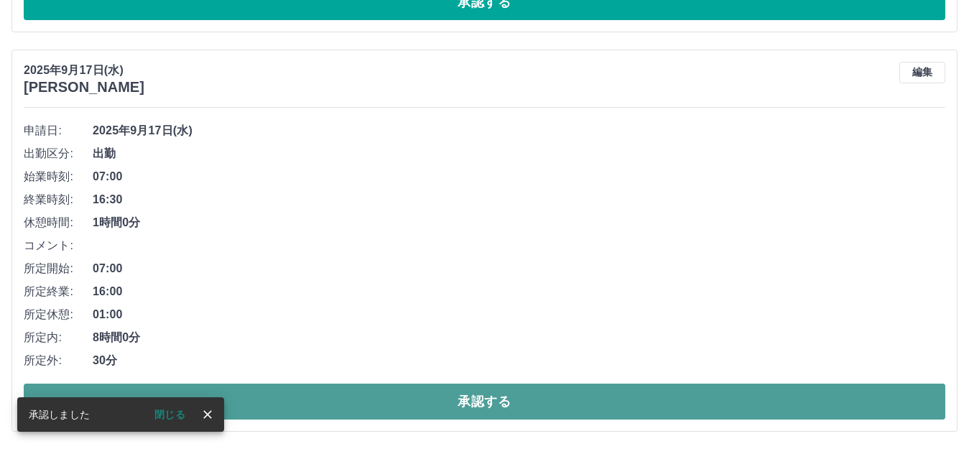
click at [296, 394] on button "承認する" at bounding box center [485, 402] width 922 height 36
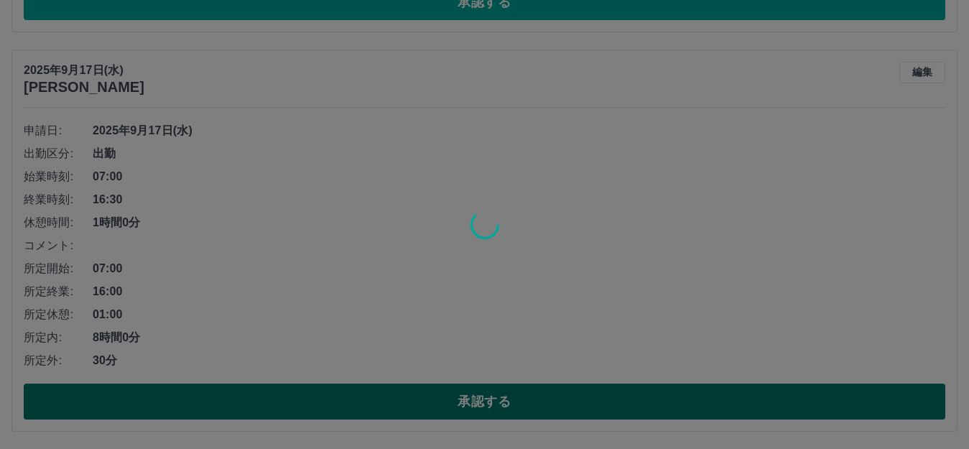
scroll to position [3112, 0]
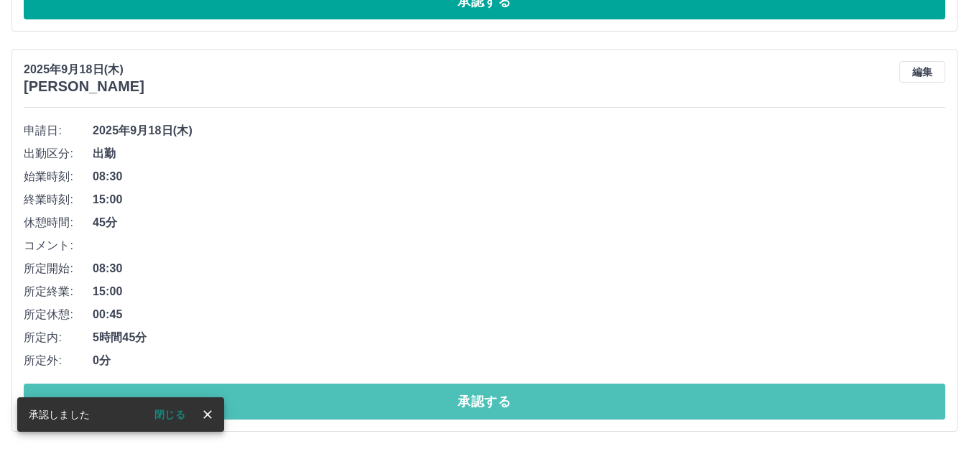
click at [296, 394] on button "承認する" at bounding box center [485, 402] width 922 height 36
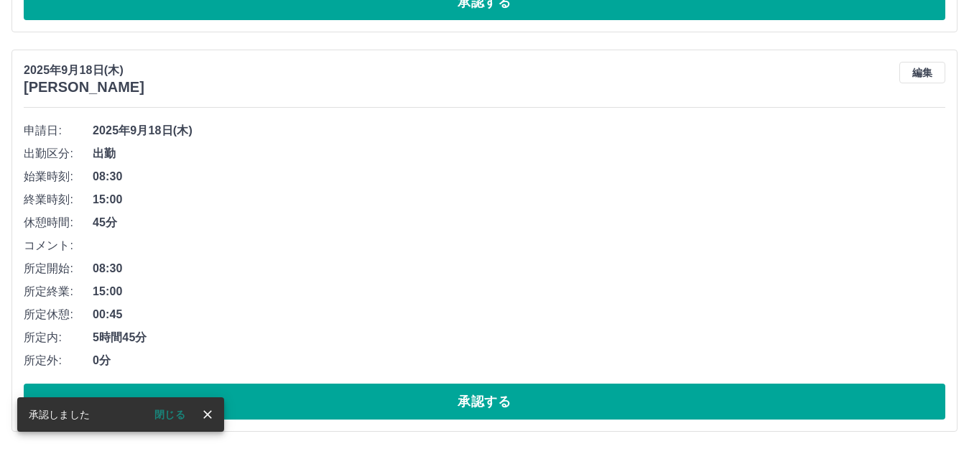
scroll to position [2712, 0]
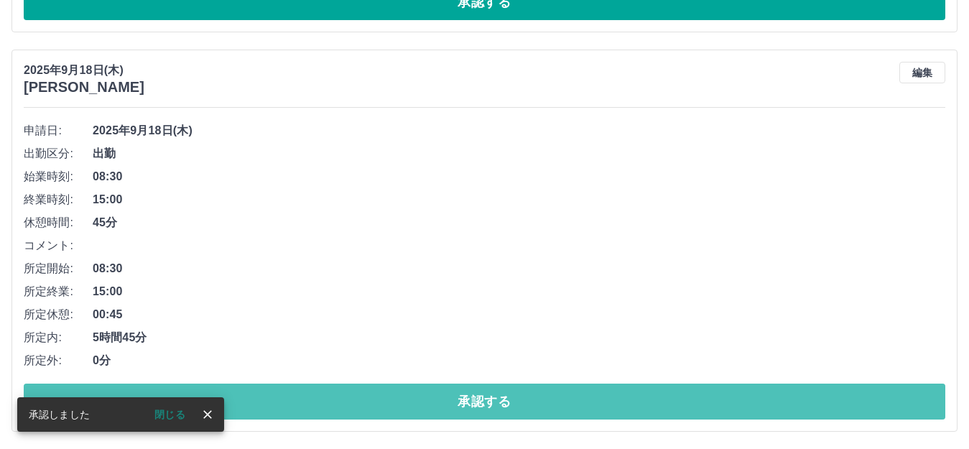
click at [294, 394] on button "承認する" at bounding box center [485, 402] width 922 height 36
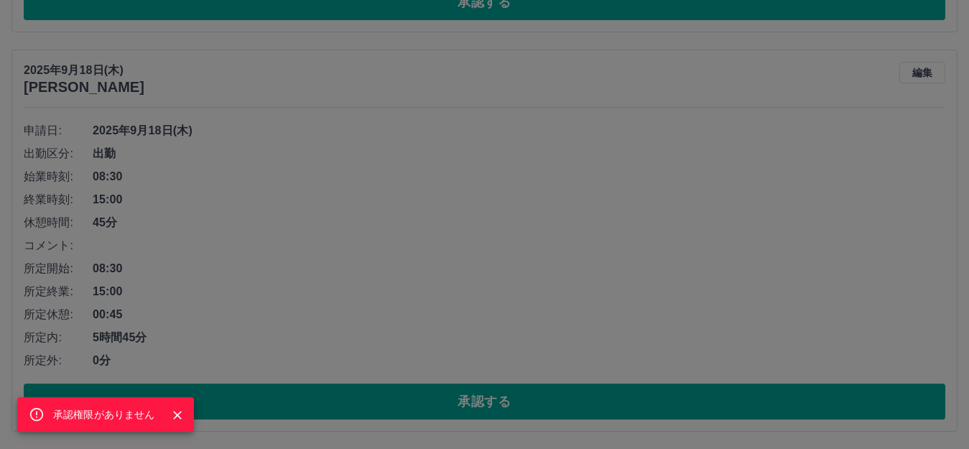
click at [412, 317] on div "承認権限がありません" at bounding box center [484, 224] width 969 height 449
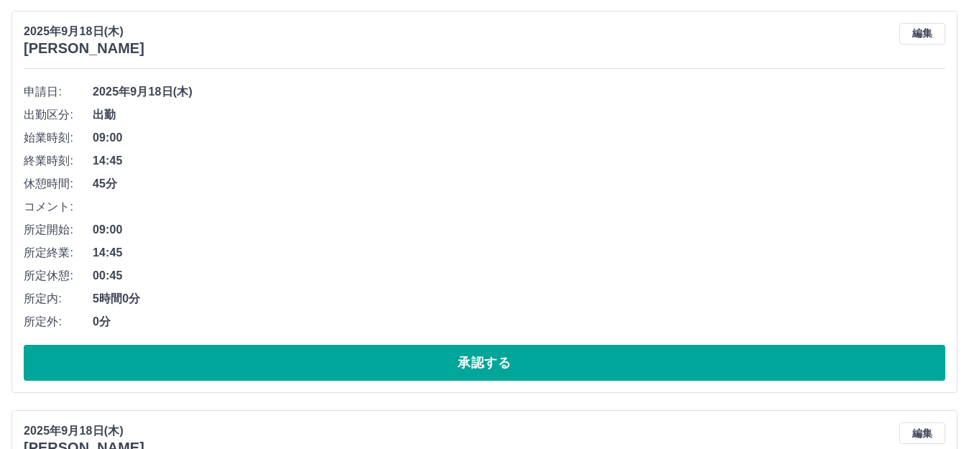
scroll to position [2352, 0]
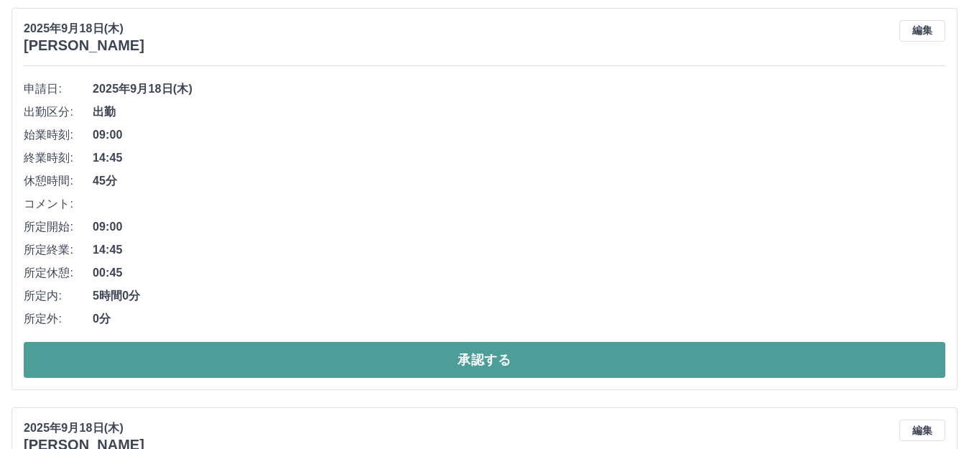
click at [407, 349] on button "承認する" at bounding box center [485, 360] width 922 height 36
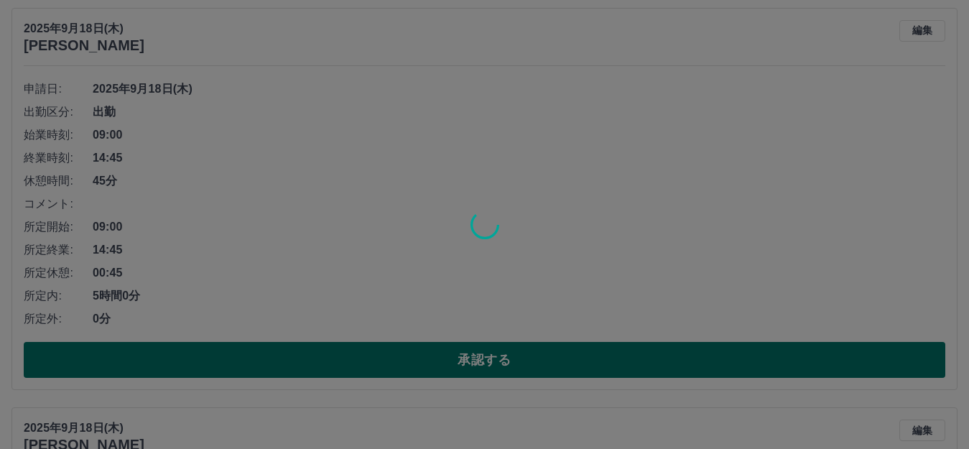
scroll to position [1913, 0]
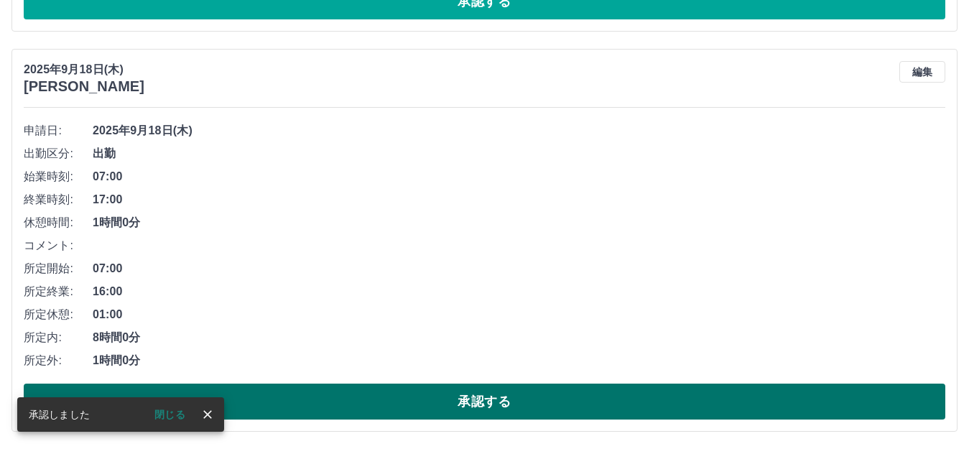
click at [391, 400] on button "承認する" at bounding box center [485, 402] width 922 height 36
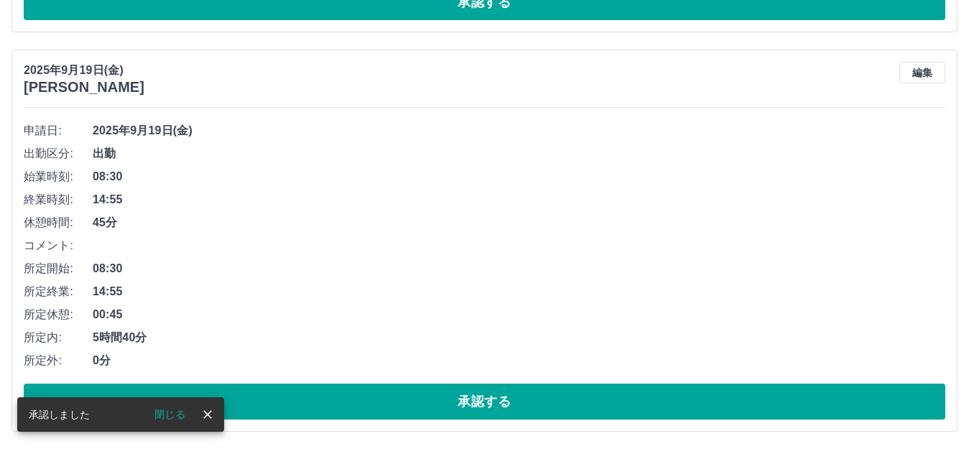
scroll to position [1513, 0]
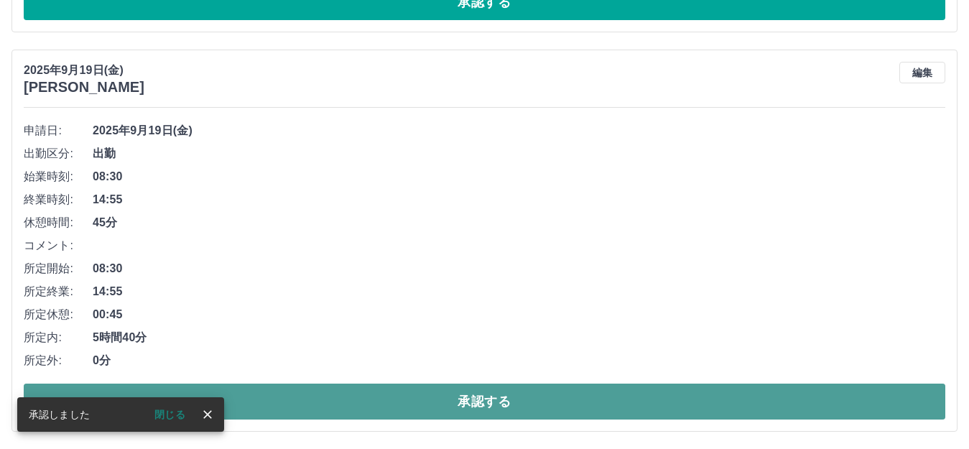
click at [370, 390] on button "承認する" at bounding box center [485, 402] width 922 height 36
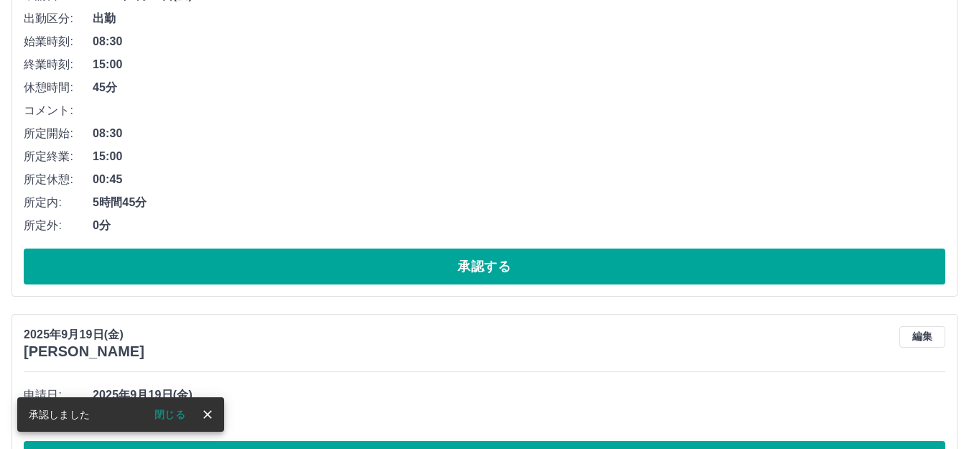
scroll to position [970, 0]
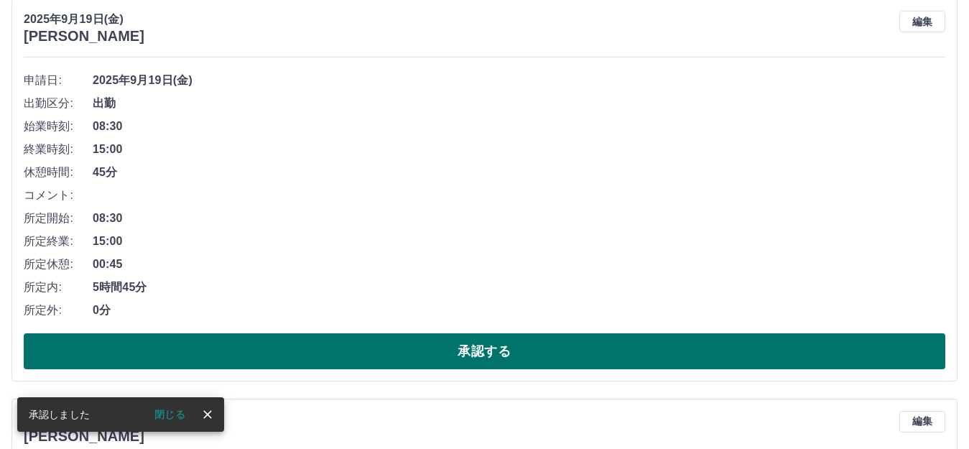
click at [367, 348] on button "承認する" at bounding box center [485, 351] width 922 height 36
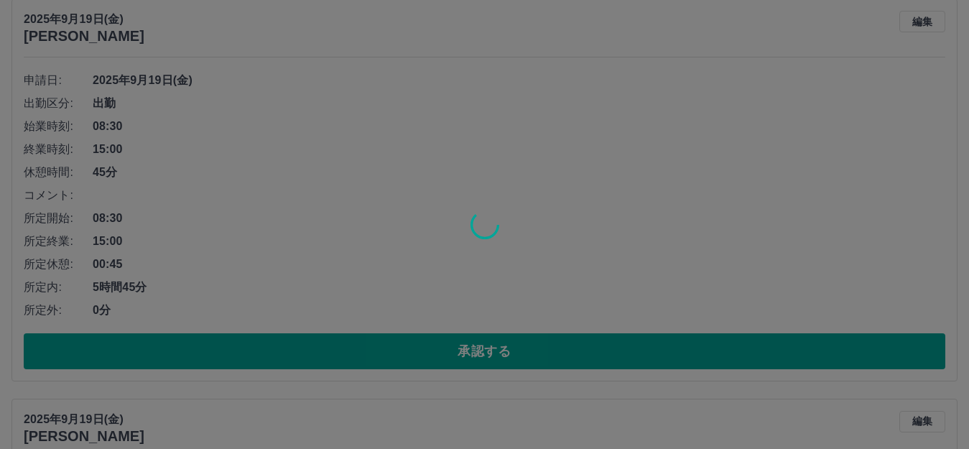
scroll to position [570, 0]
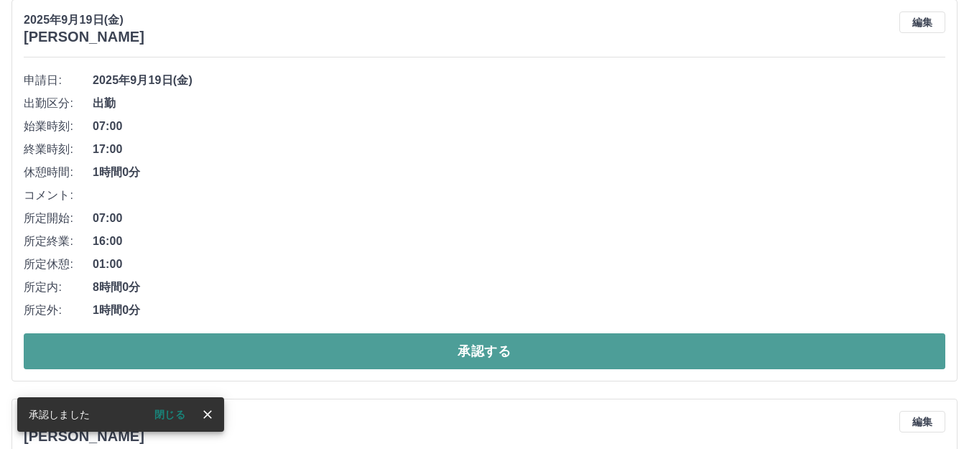
click at [361, 351] on button "承認する" at bounding box center [485, 351] width 922 height 36
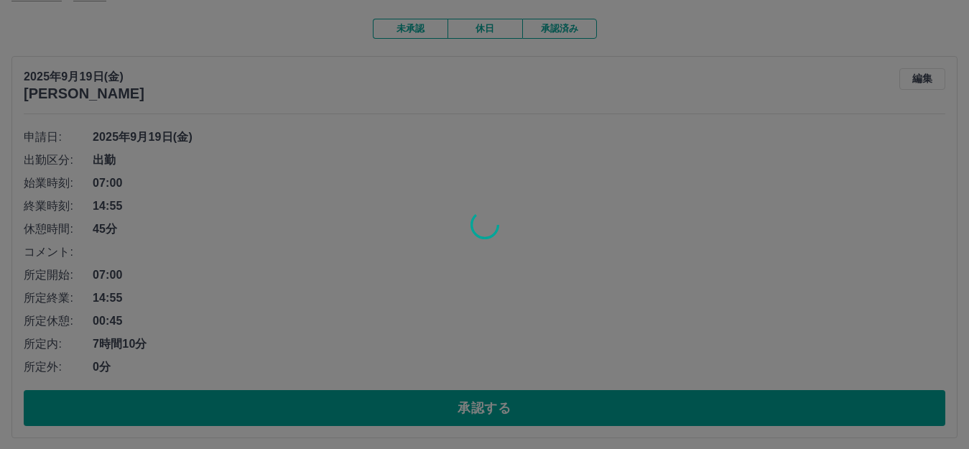
scroll to position [139, 0]
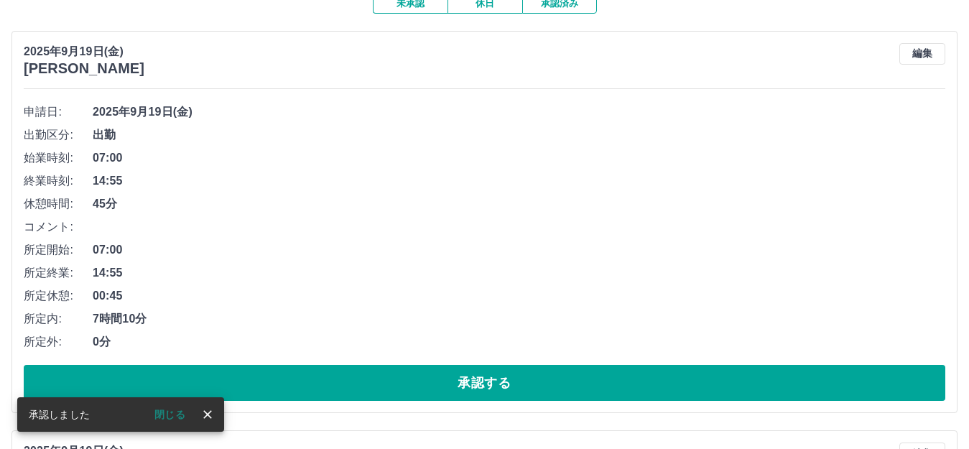
click at [371, 394] on button "承認する" at bounding box center [485, 383] width 922 height 36
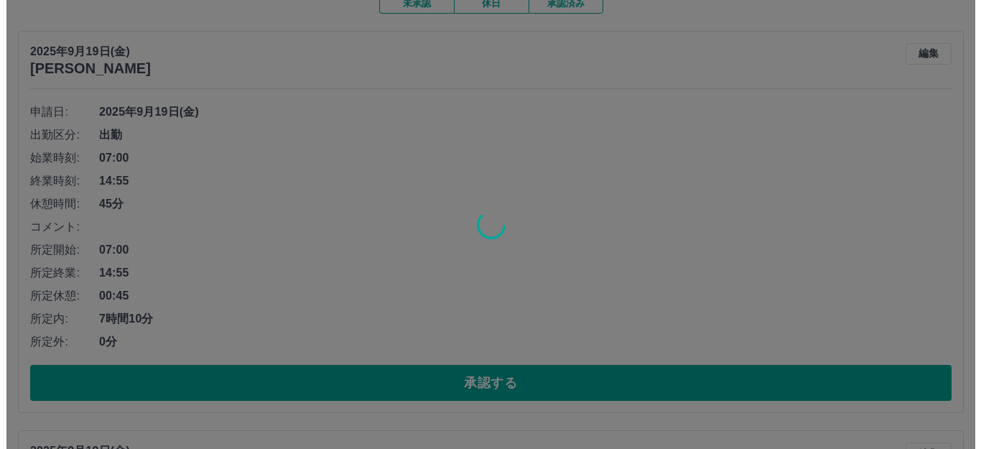
scroll to position [0, 0]
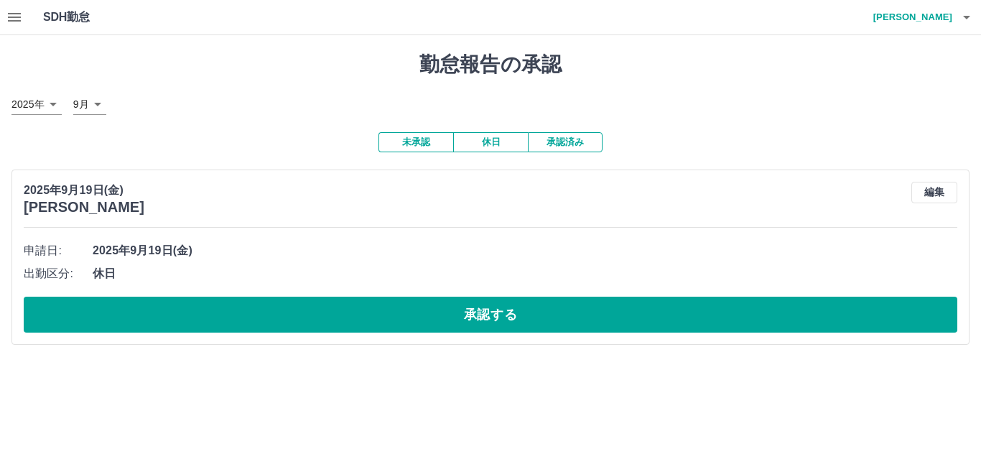
click at [945, 15] on h4 "[PERSON_NAME]" at bounding box center [909, 17] width 86 height 34
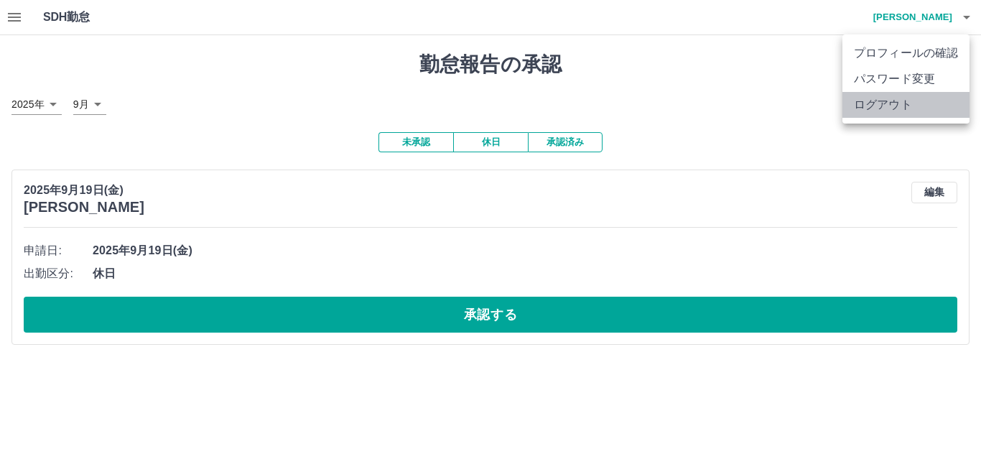
click at [904, 111] on li "ログアウト" at bounding box center [906, 105] width 127 height 26
